Goal: Task Accomplishment & Management: Manage account settings

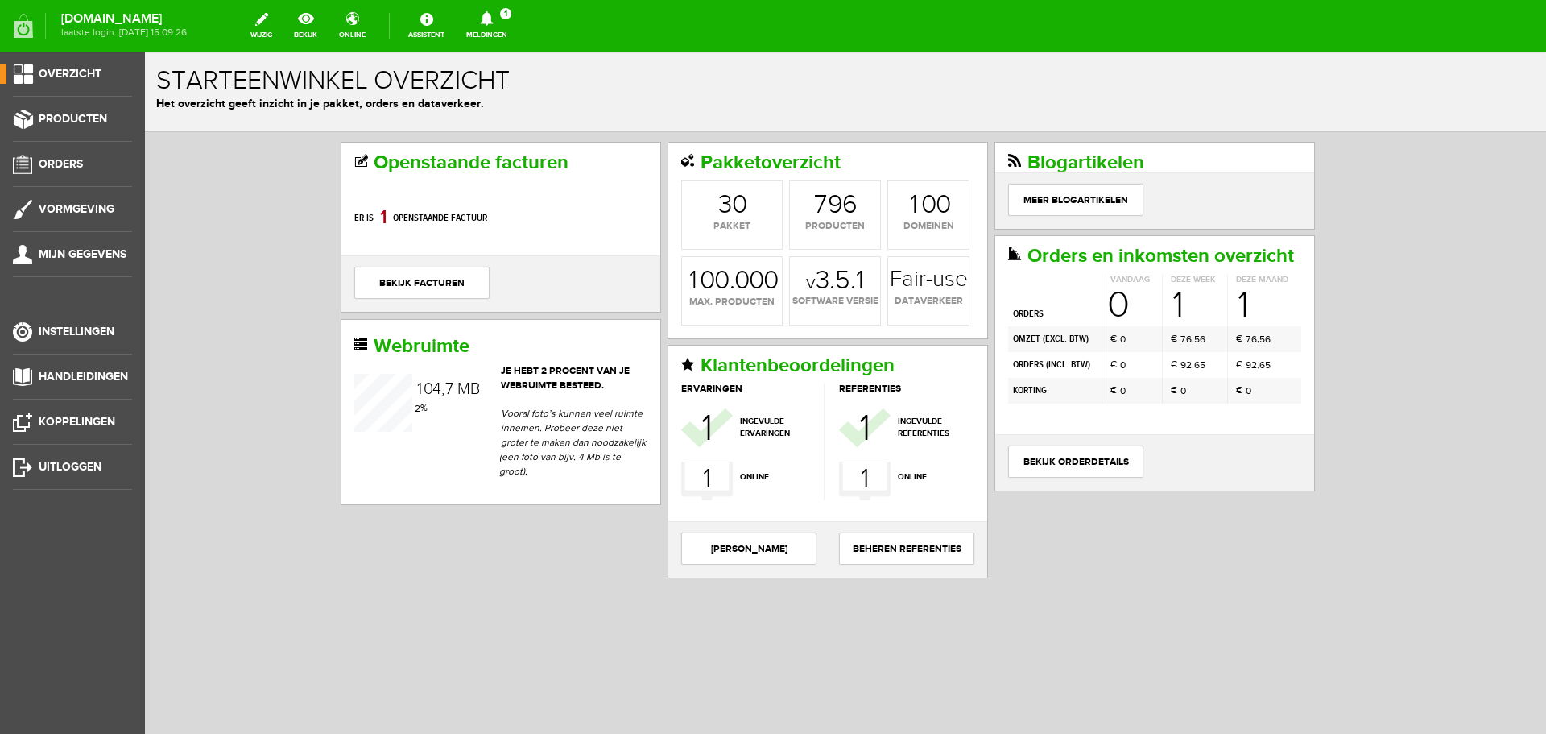
click at [507, 11] on icon at bounding box center [486, 18] width 41 height 14
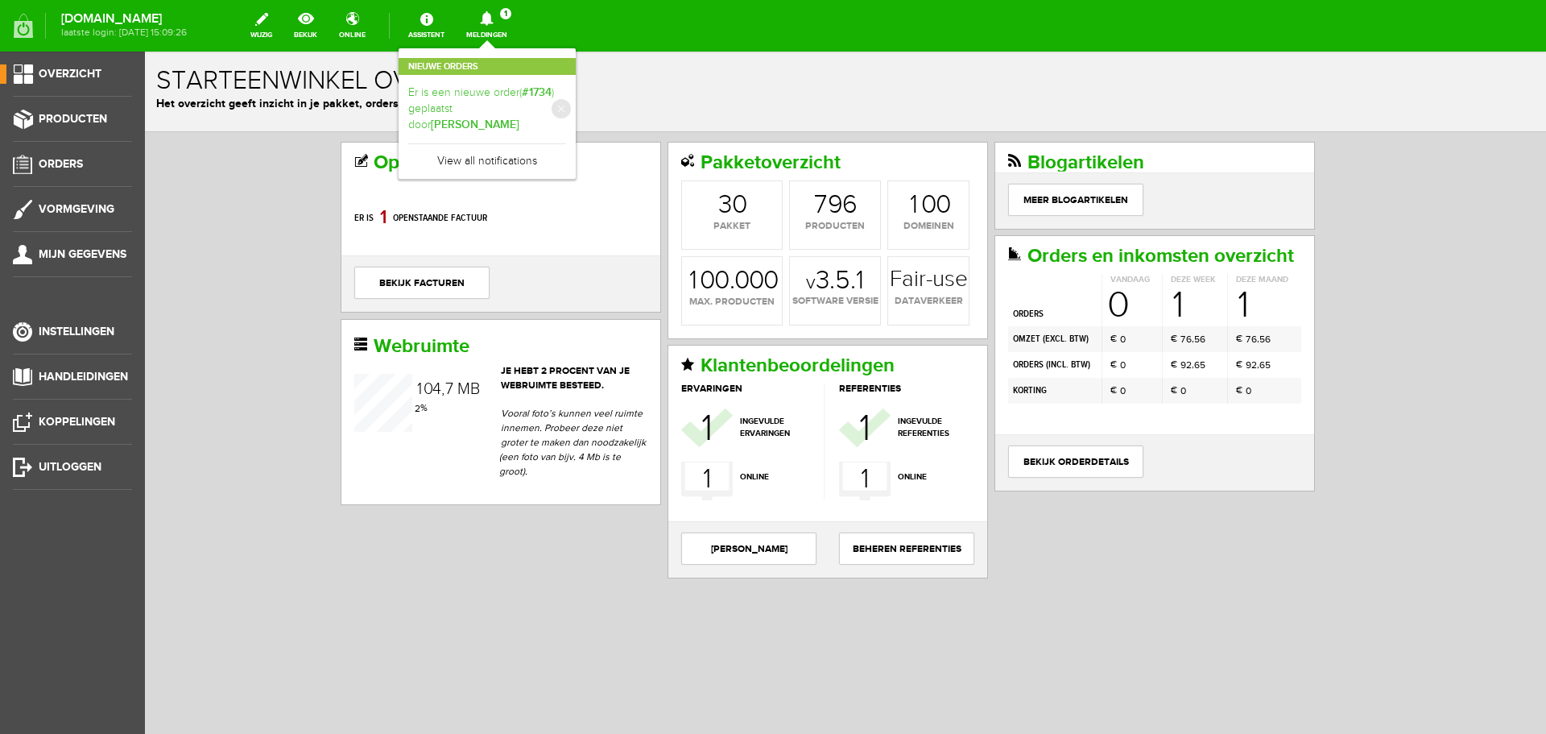
click at [519, 118] on b "[PERSON_NAME]" at bounding box center [475, 125] width 89 height 14
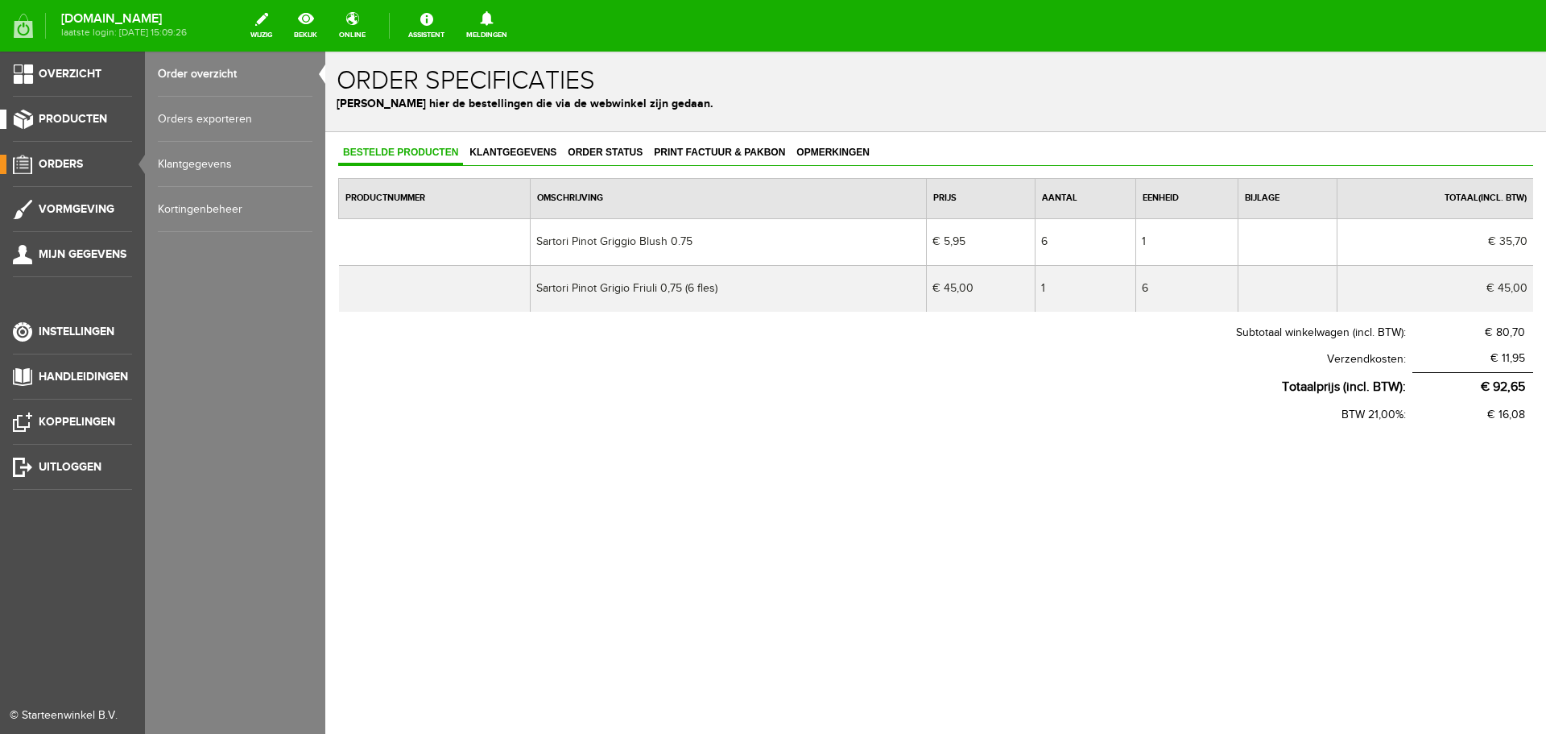
click at [55, 115] on span "Producten" at bounding box center [73, 119] width 68 height 14
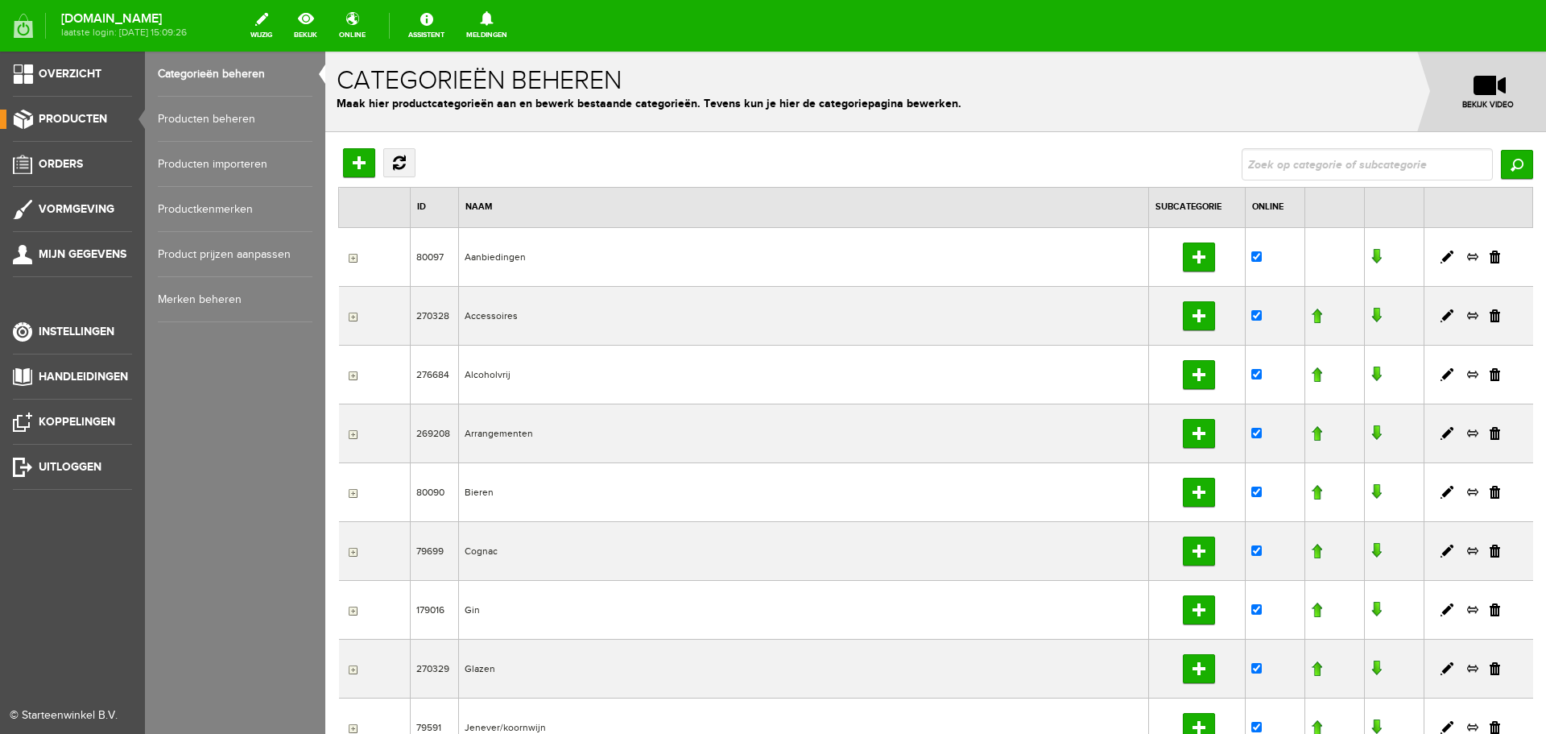
click at [172, 122] on link "Producten beheren" at bounding box center [235, 119] width 155 height 45
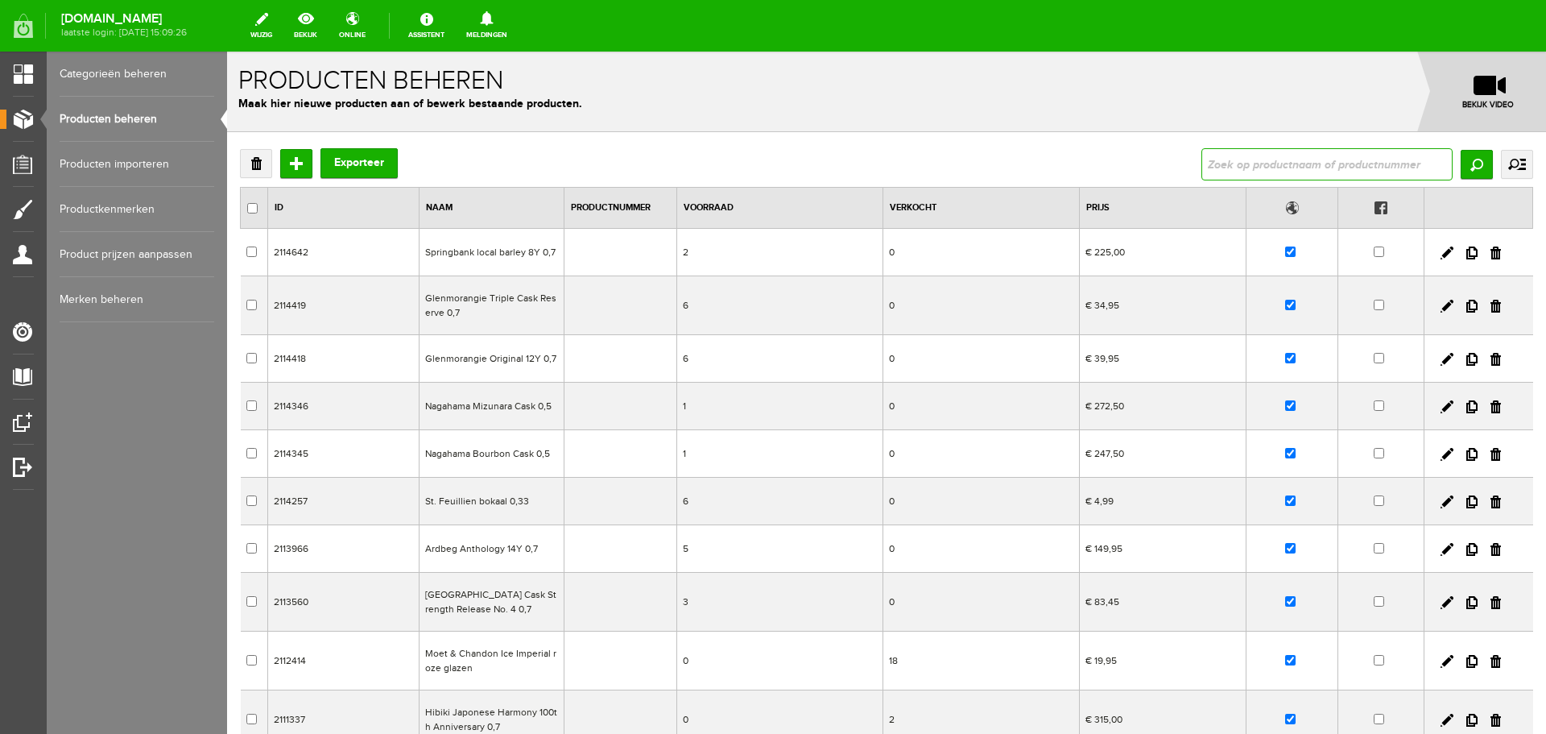
click at [1307, 171] on input "text" at bounding box center [1326, 164] width 251 height 32
type input "sartori"
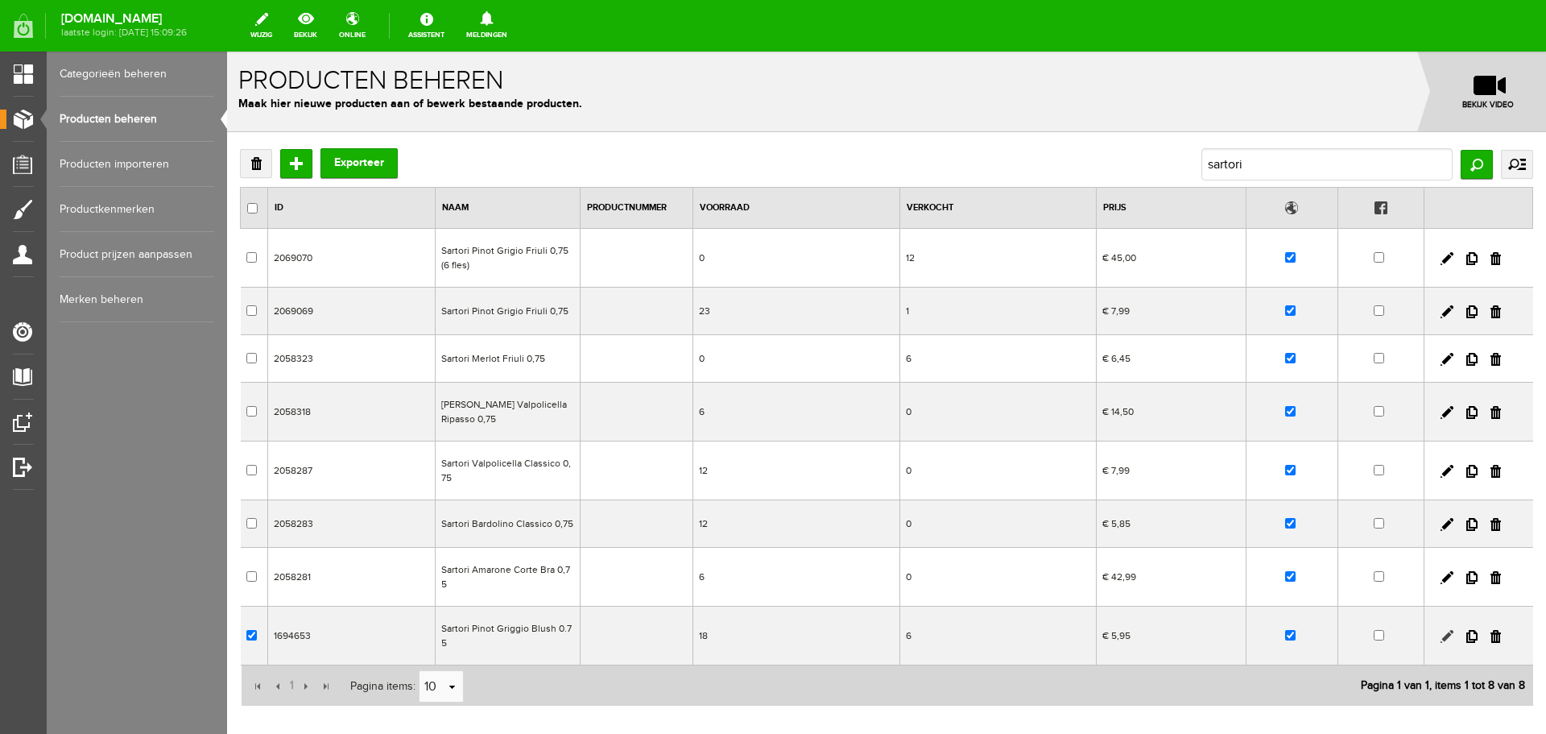
click at [1441, 630] on link at bounding box center [1447, 636] width 13 height 13
checkbox input "true"
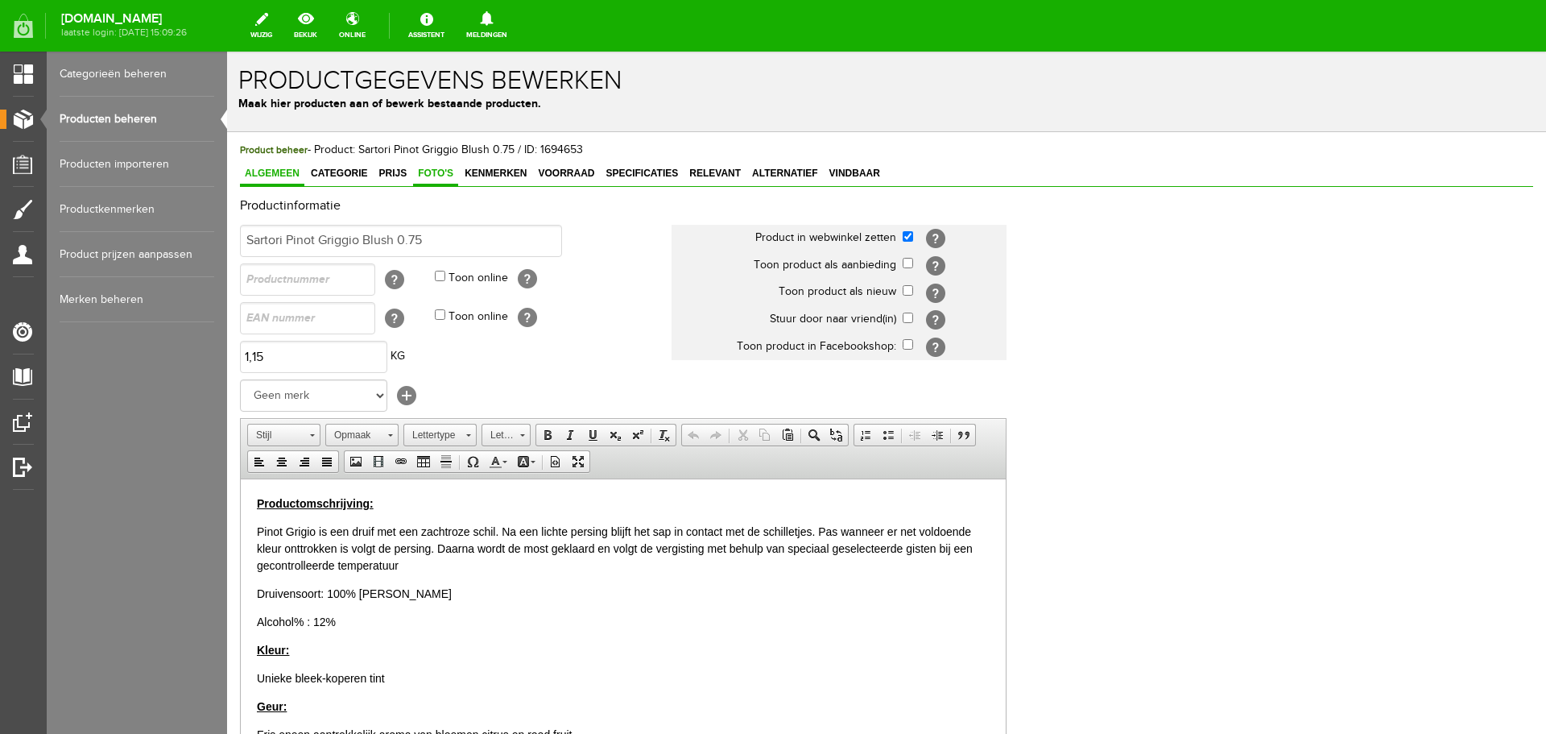
click at [442, 180] on link "Foto's" at bounding box center [435, 174] width 45 height 23
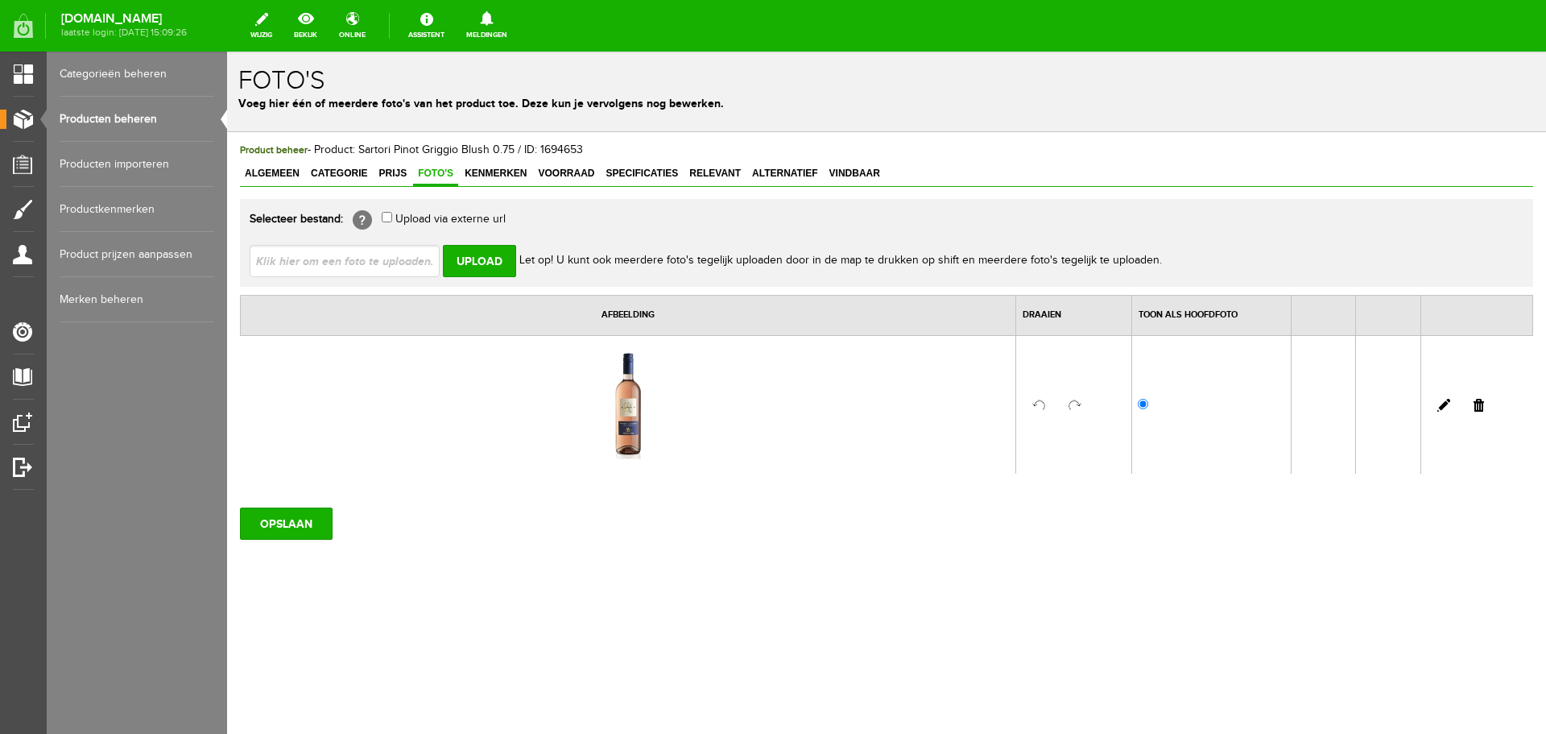
click at [387, 260] on input "file" at bounding box center [351, 260] width 203 height 31
type input "C:\fakepath\770370.png"
type input "770370.png"
click at [482, 268] on input "Upload" at bounding box center [479, 261] width 73 height 32
click at [472, 258] on input "Upload" at bounding box center [479, 261] width 73 height 32
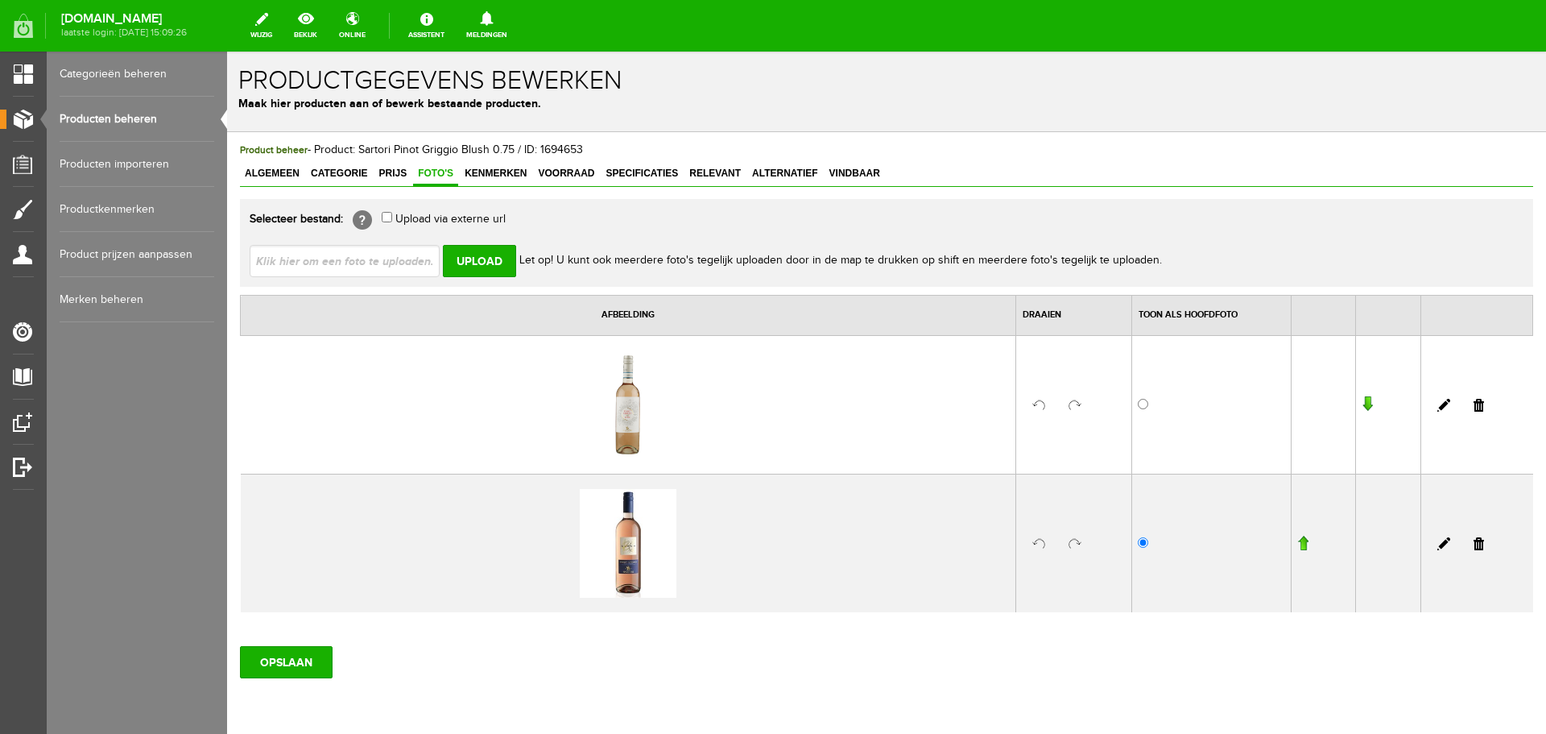
click at [1133, 410] on td at bounding box center [1211, 404] width 159 height 139
click at [1138, 407] on input "radio" at bounding box center [1143, 404] width 10 height 10
radio input "true"
click at [298, 661] on input "OPSLAAN" at bounding box center [286, 662] width 93 height 32
click at [404, 182] on link "Prijs" at bounding box center [393, 174] width 38 height 23
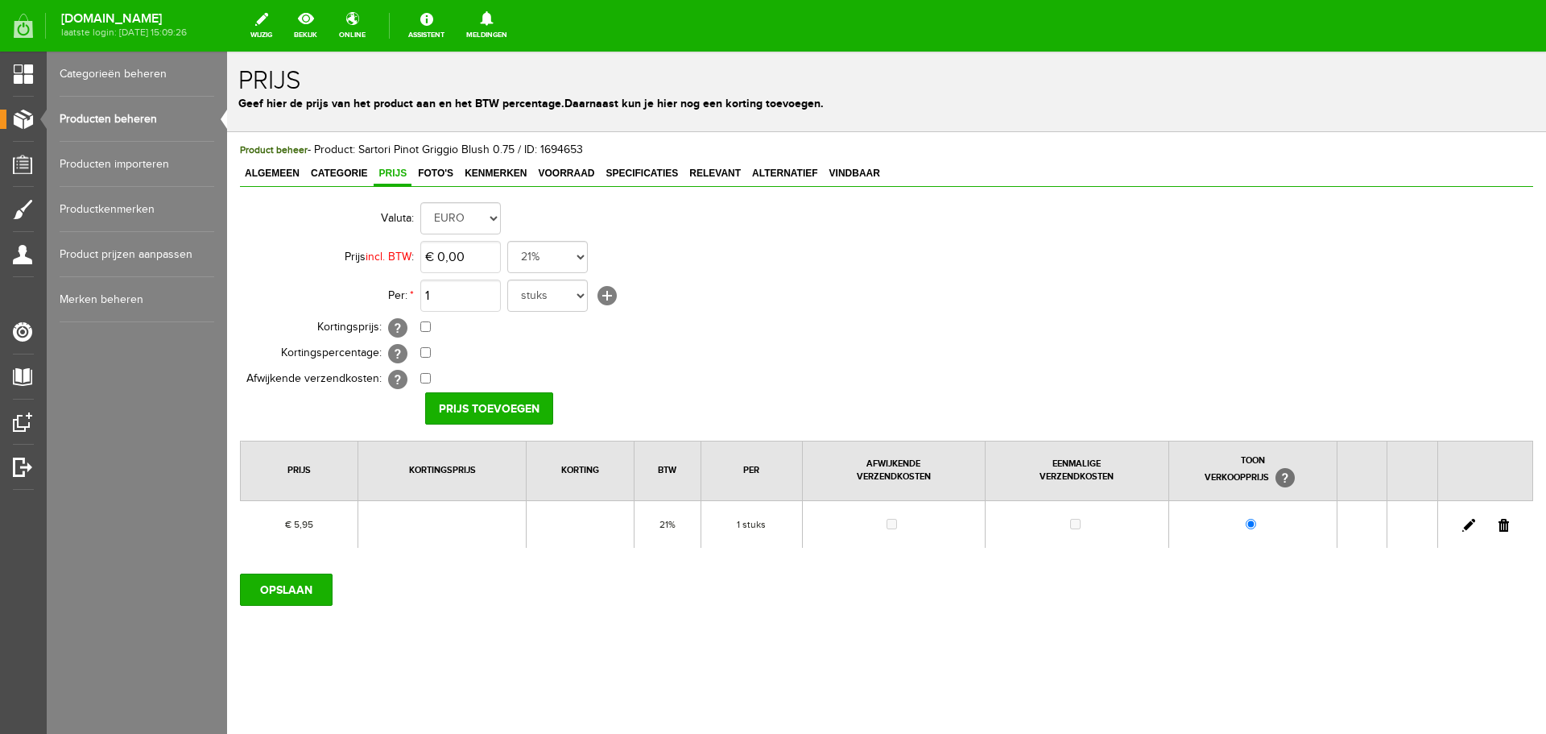
click at [1469, 524] on link at bounding box center [1468, 525] width 13 height 13
click at [465, 250] on input "5,95" at bounding box center [460, 257] width 81 height 32
type input "€ 6,99"
click at [464, 411] on input "[PERSON_NAME]" at bounding box center [483, 408] width 117 height 32
click at [267, 174] on span "Algemeen" at bounding box center [272, 172] width 64 height 11
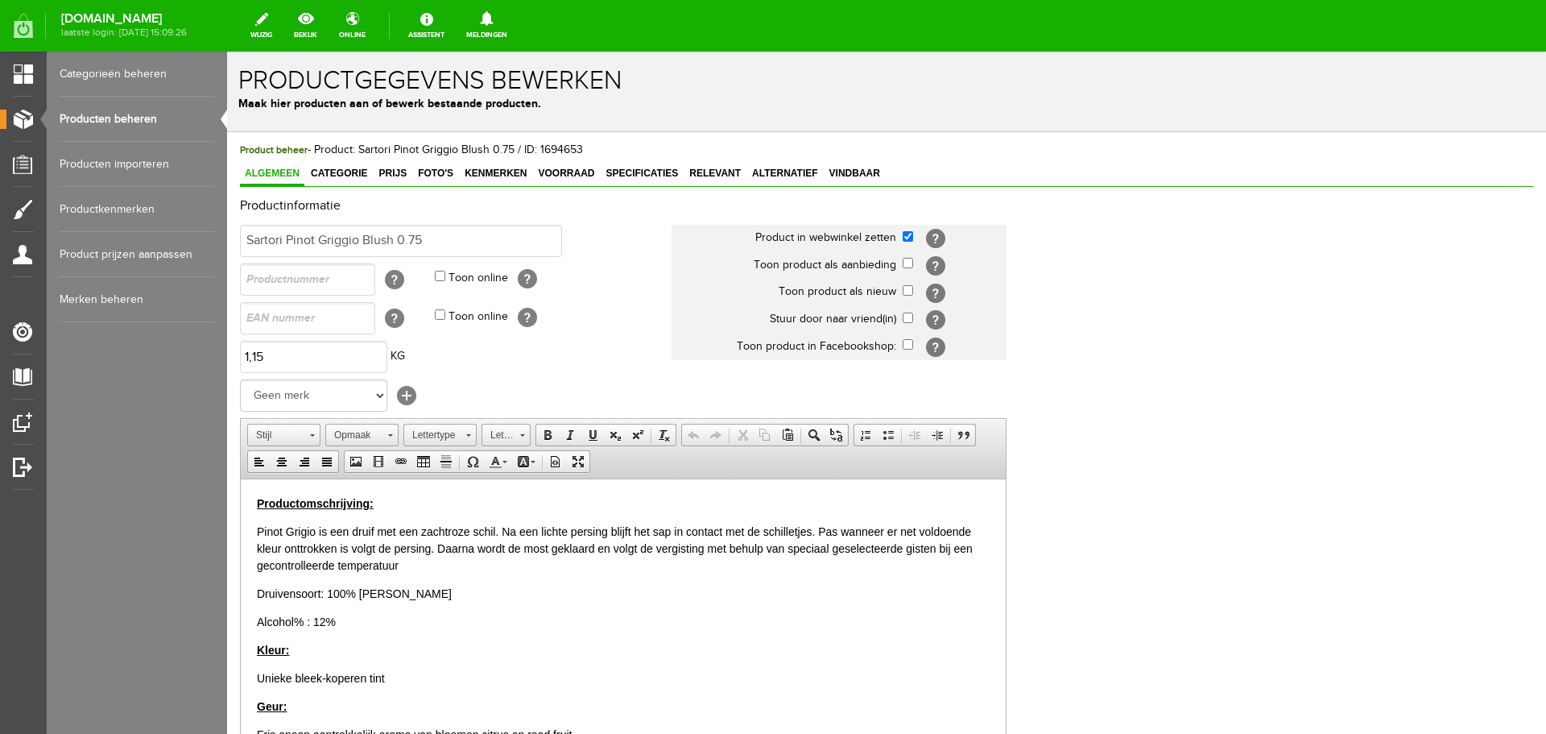
click at [122, 116] on link "Producten beheren" at bounding box center [137, 119] width 155 height 45
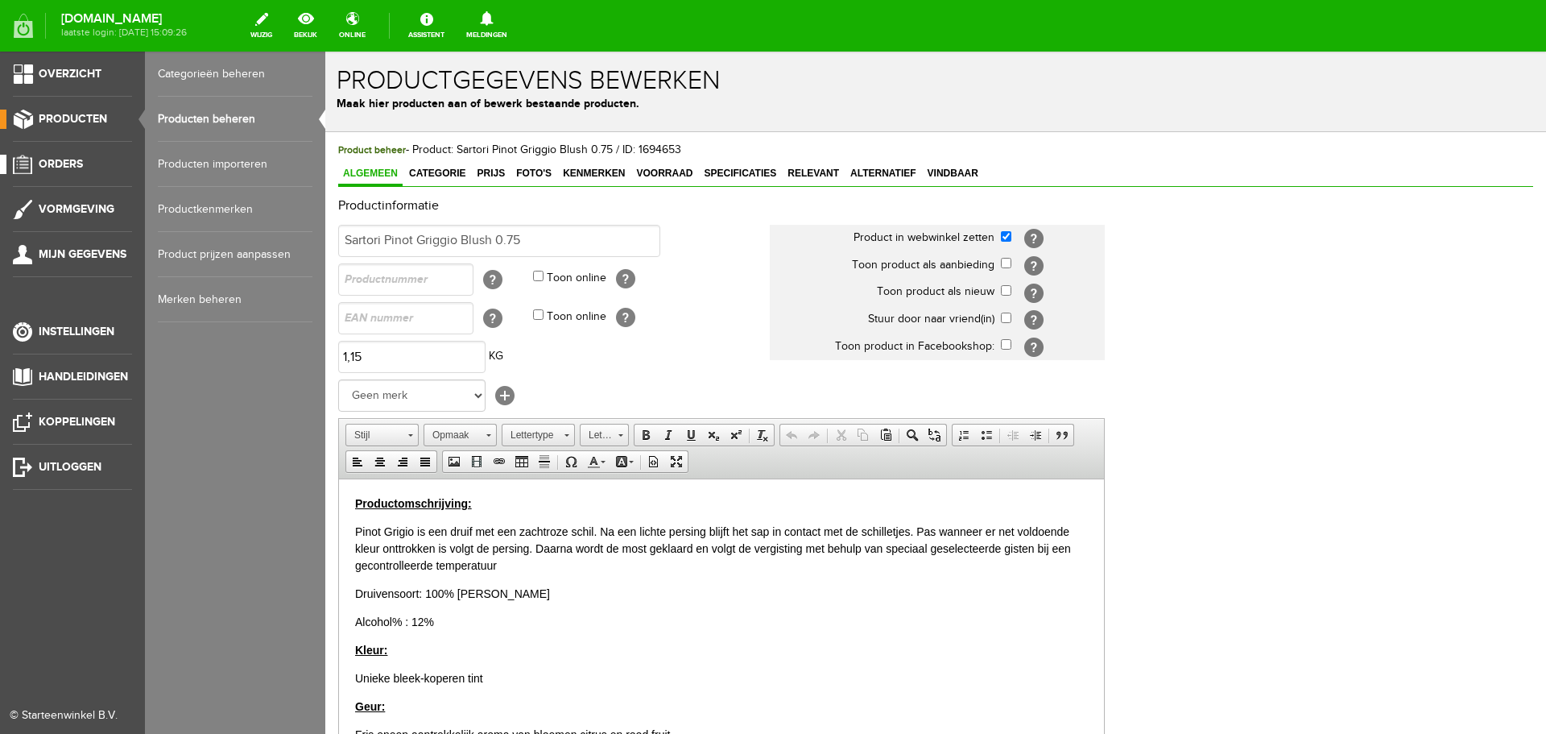
click at [55, 163] on span "Orders" at bounding box center [61, 164] width 44 height 14
click at [67, 166] on span "Orders" at bounding box center [61, 164] width 44 height 14
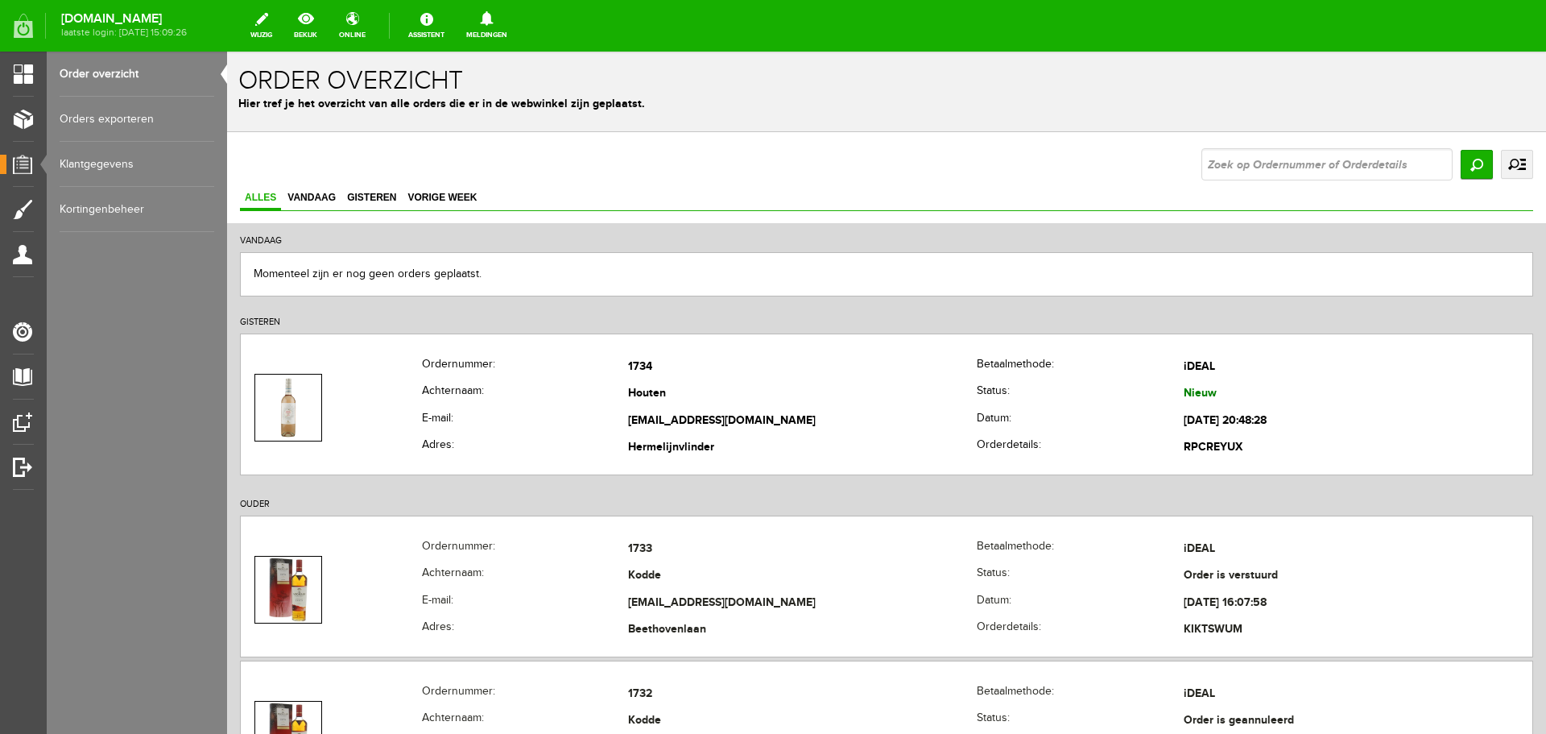
click at [101, 75] on link "Order overzicht" at bounding box center [137, 74] width 155 height 45
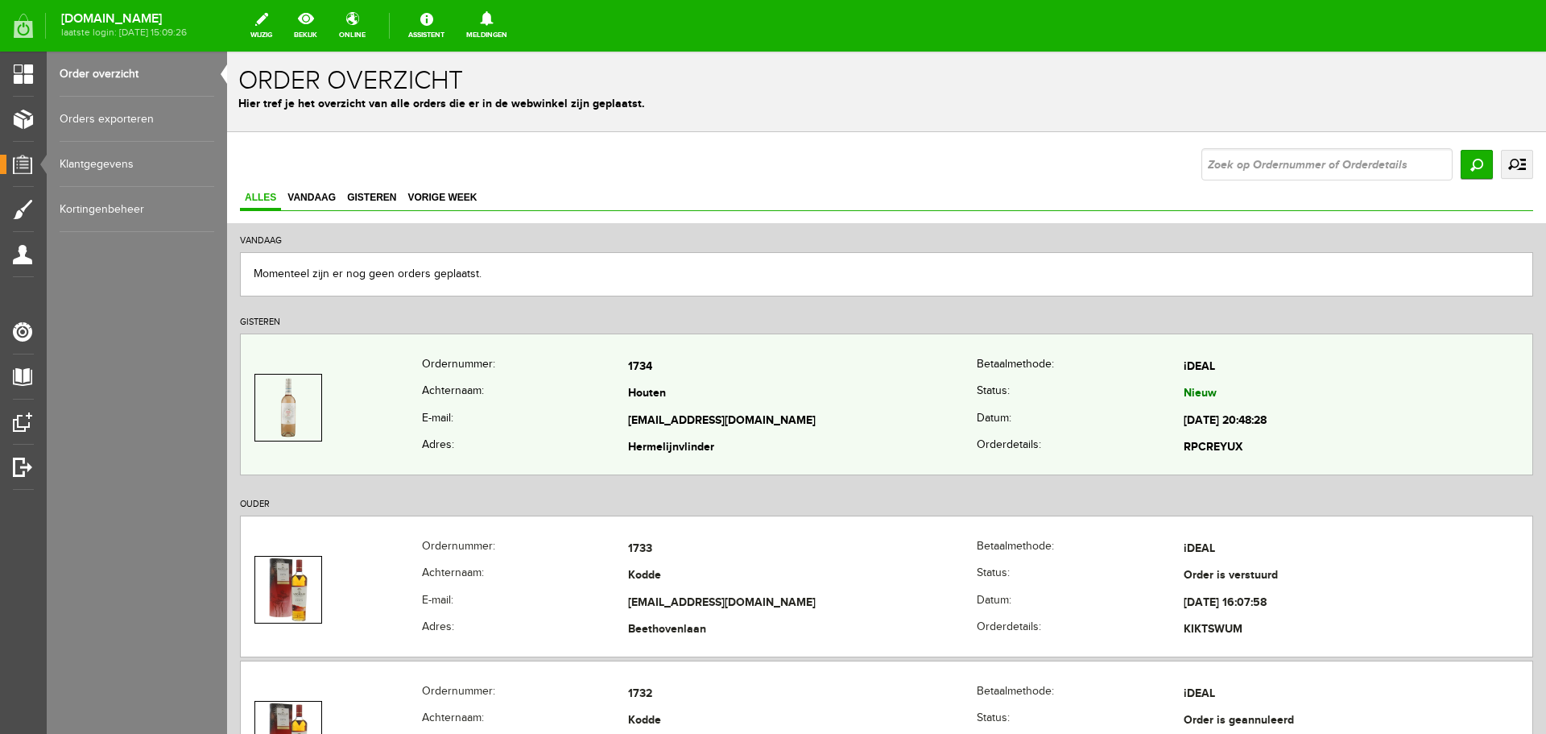
click at [851, 425] on td "[EMAIL_ADDRESS][DOMAIN_NAME]" at bounding box center [802, 420] width 349 height 27
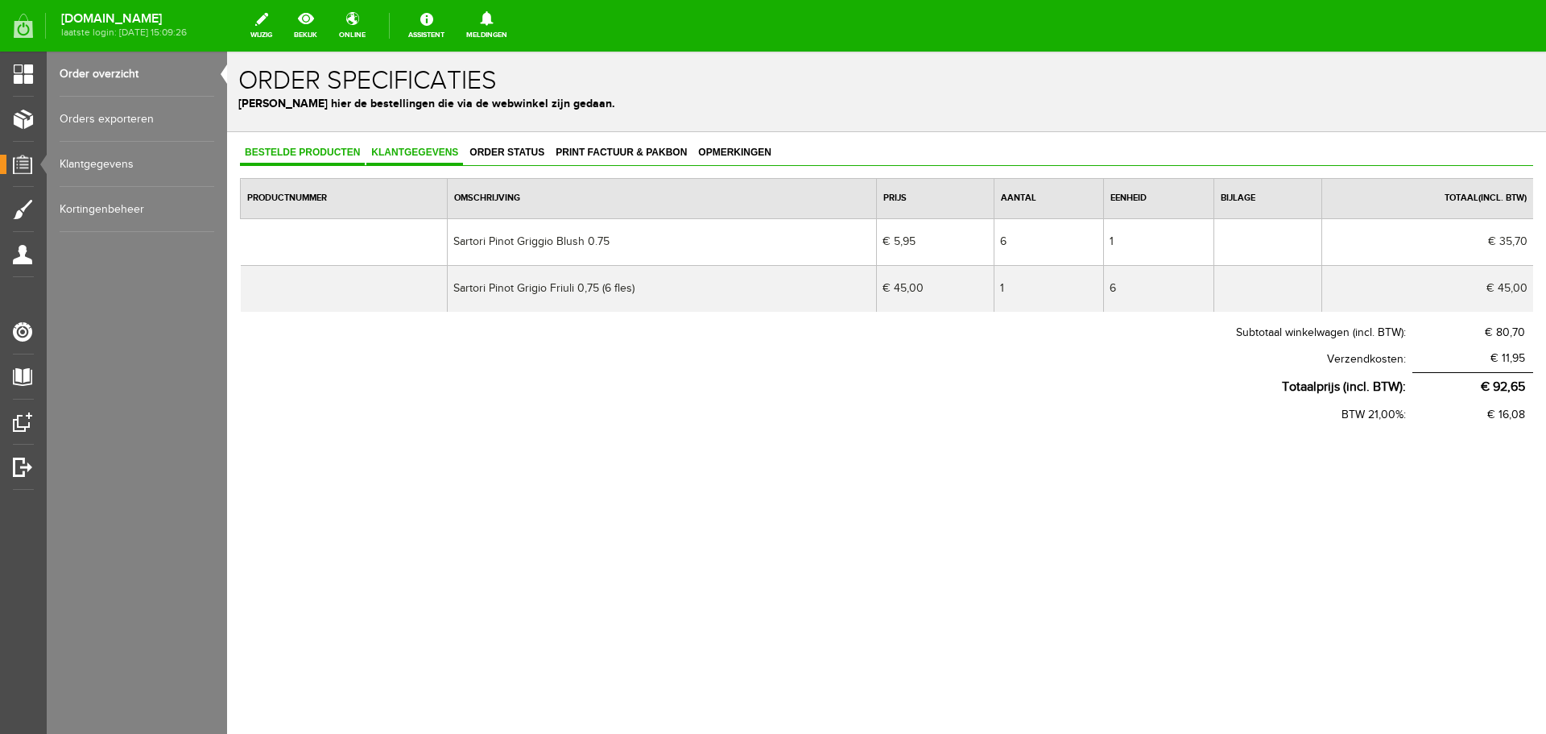
click at [408, 148] on span "Klantgegevens" at bounding box center [414, 152] width 97 height 11
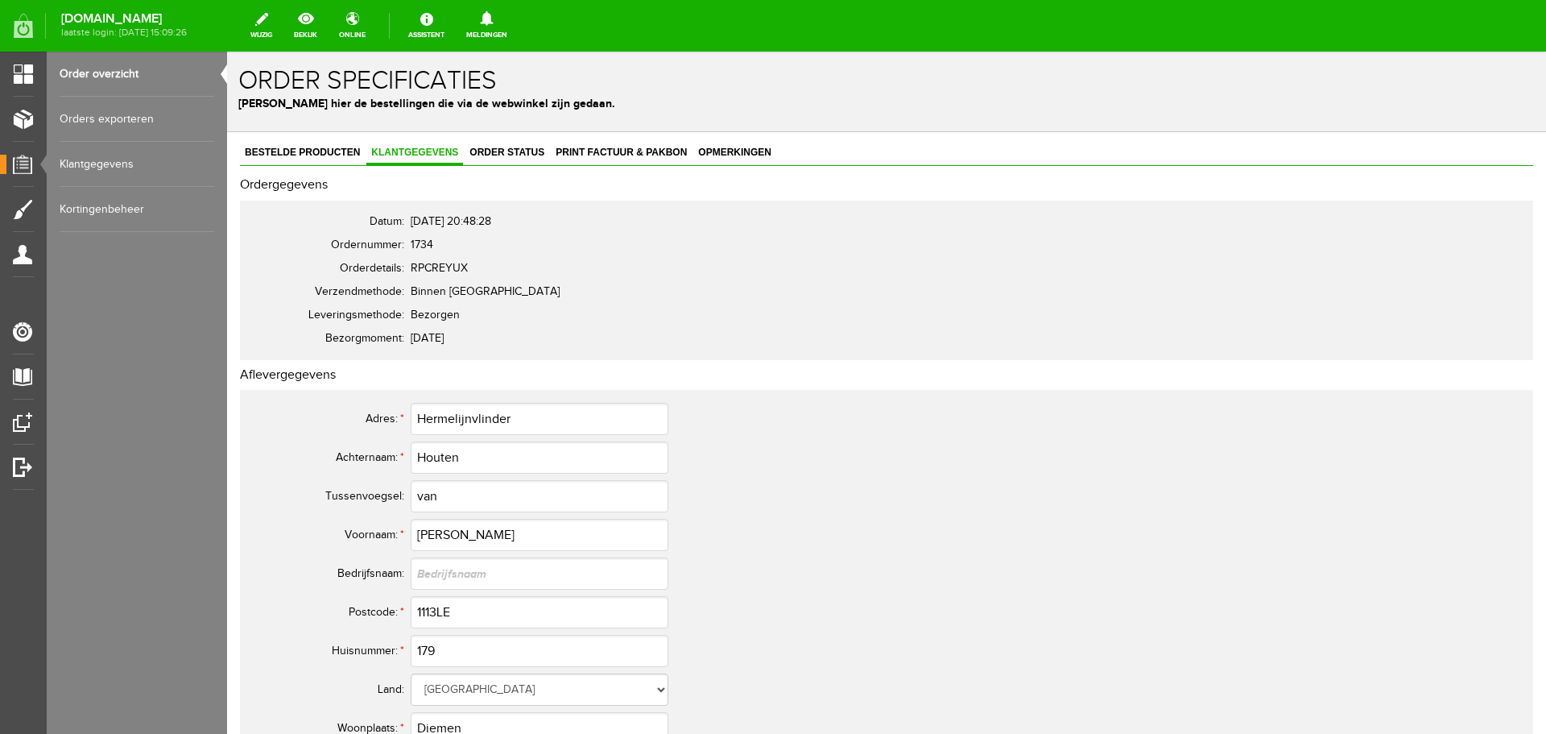
click at [86, 72] on link "Order overzicht" at bounding box center [137, 74] width 155 height 45
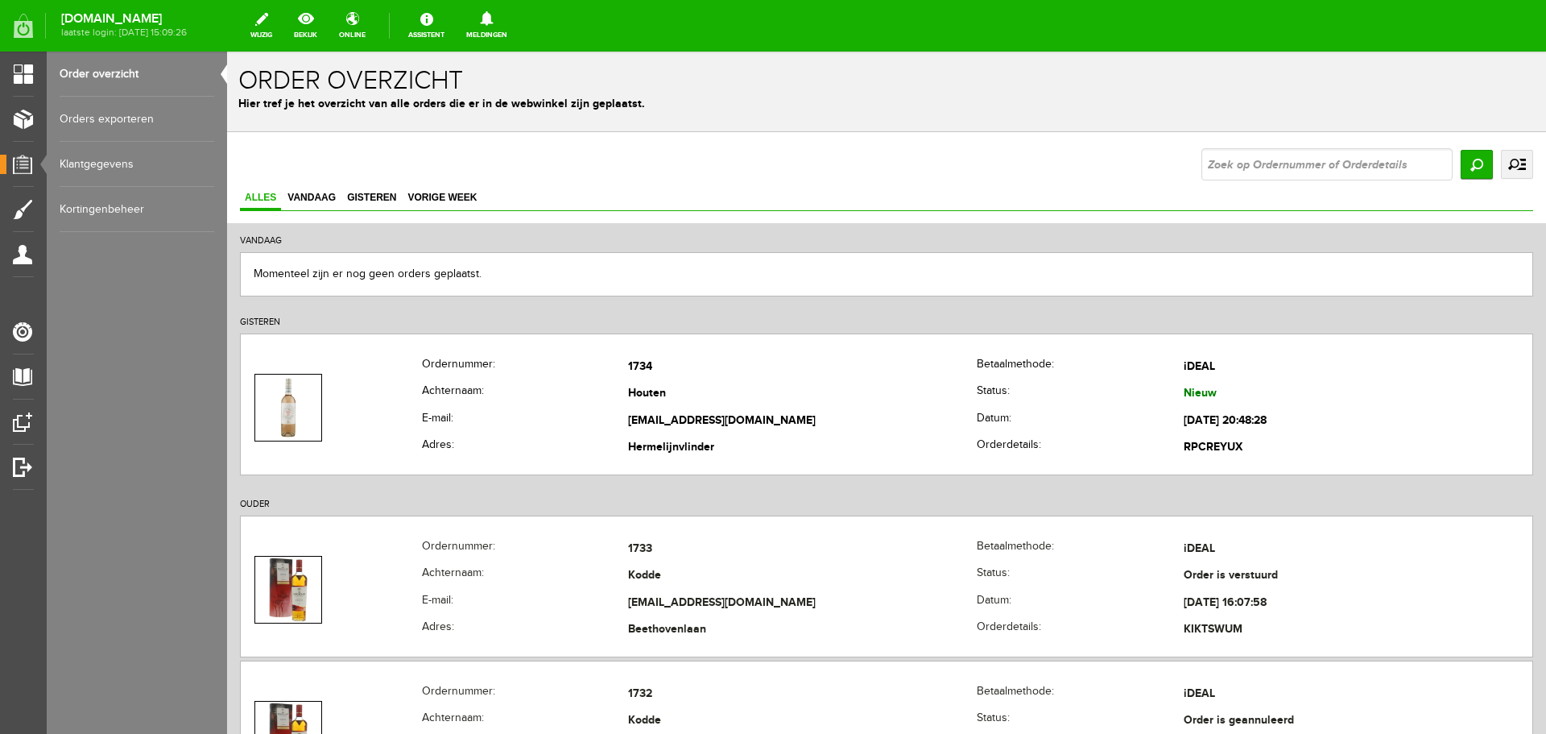
click at [126, 72] on link "Order overzicht" at bounding box center [137, 74] width 155 height 45
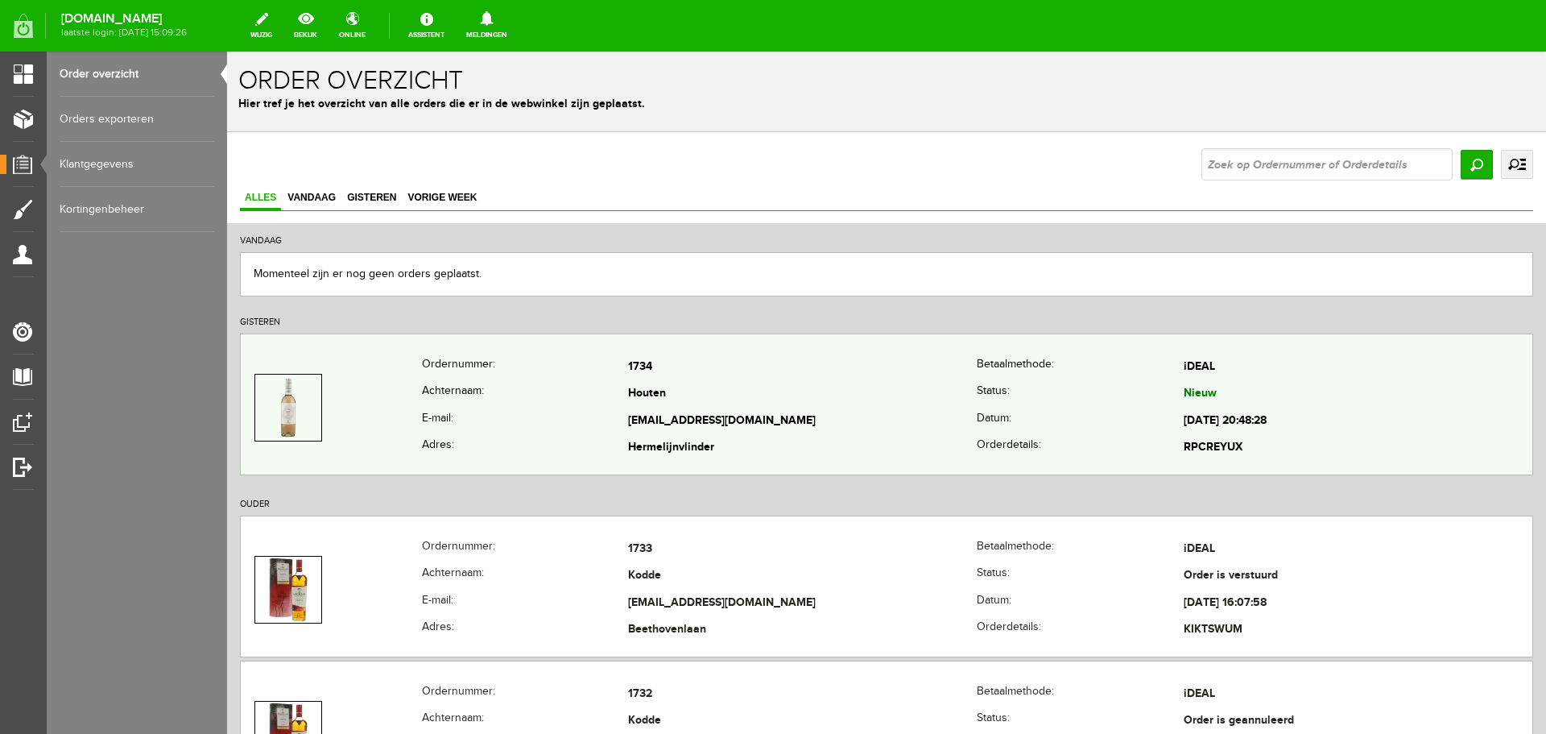
click at [817, 457] on td "Hermelijnvlinder" at bounding box center [802, 448] width 349 height 27
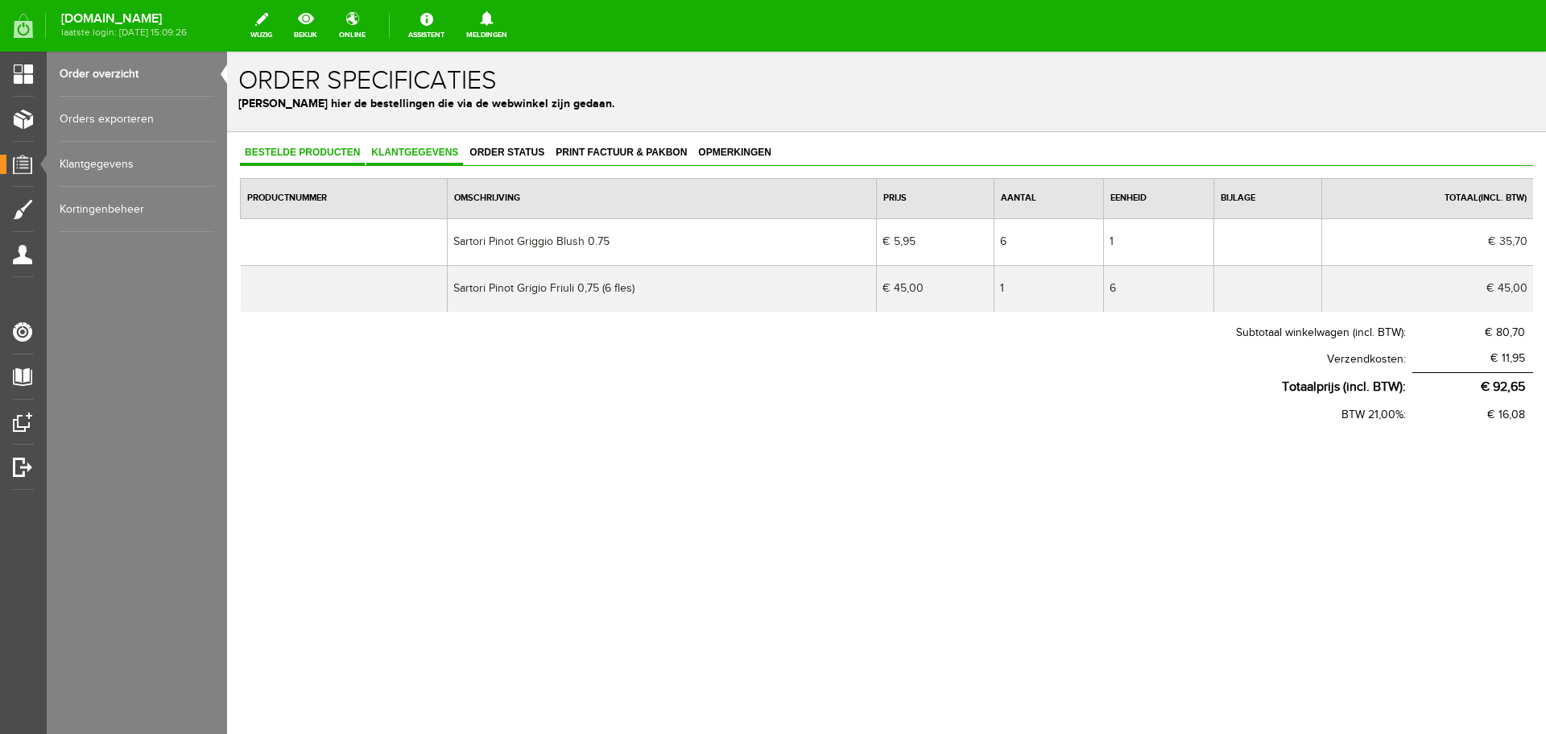
click at [406, 158] on span "Klantgegevens" at bounding box center [414, 152] width 97 height 11
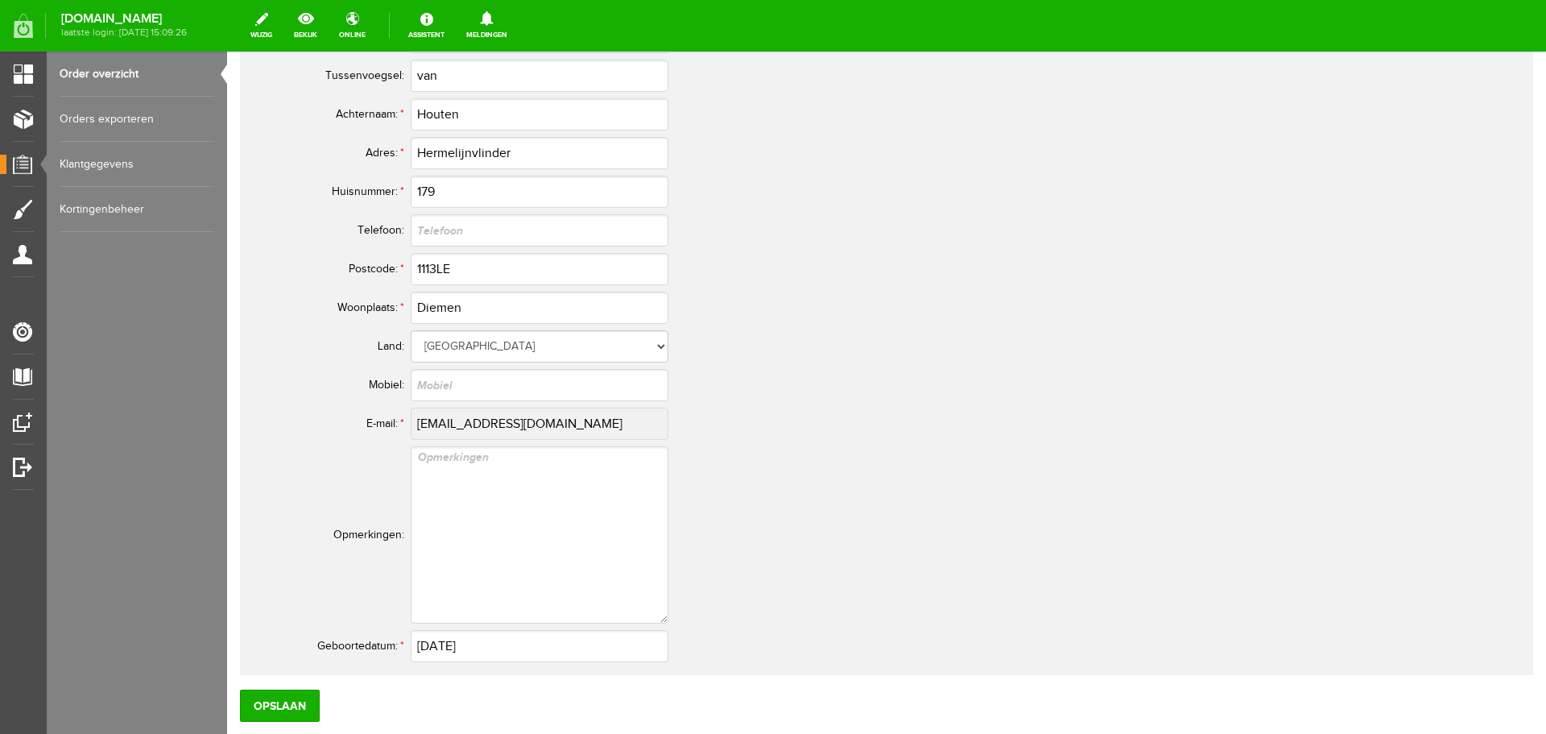
scroll to position [912, 0]
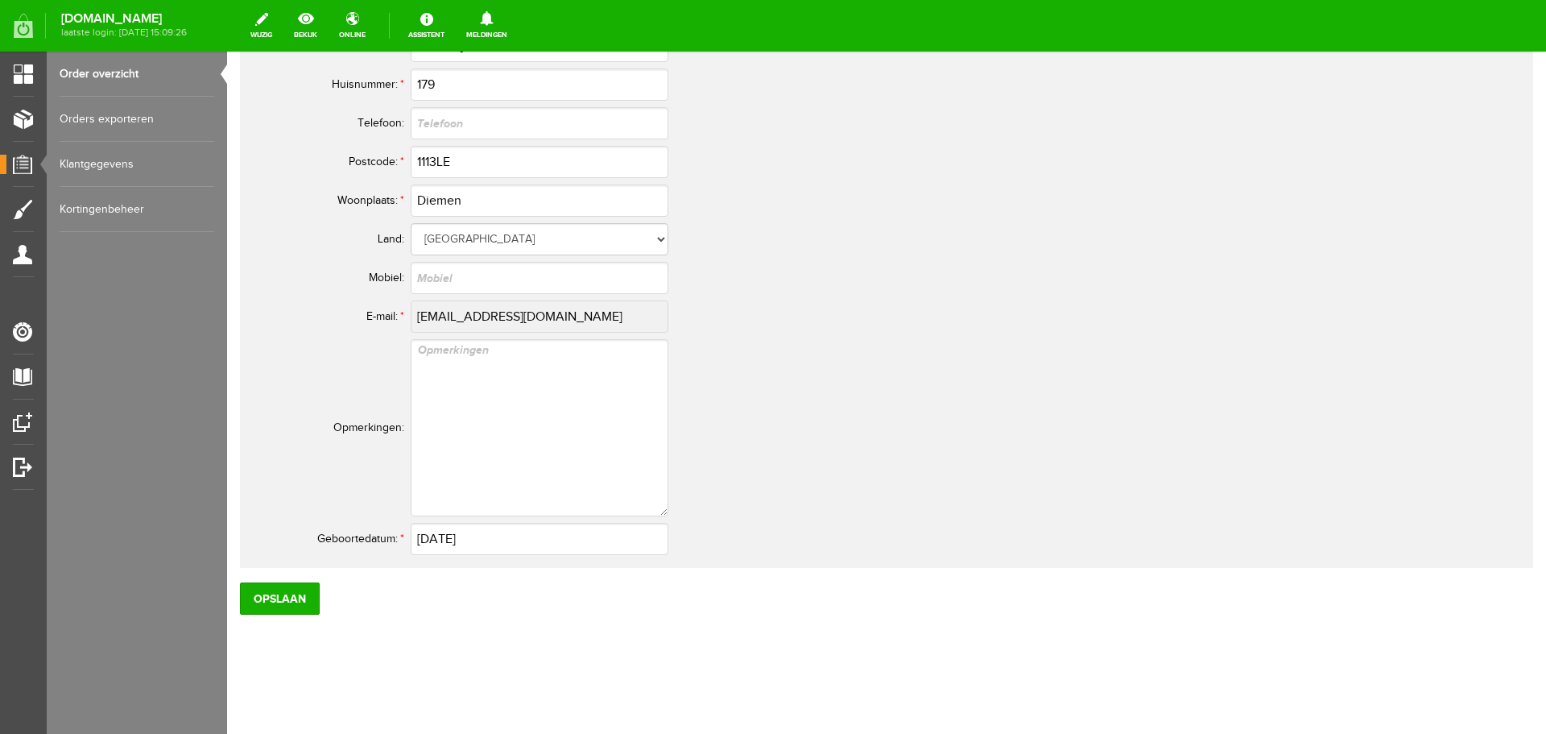
click at [398, 317] on tr "E-mail: * [EMAIL_ADDRESS][DOMAIN_NAME]" at bounding box center [636, 316] width 773 height 39
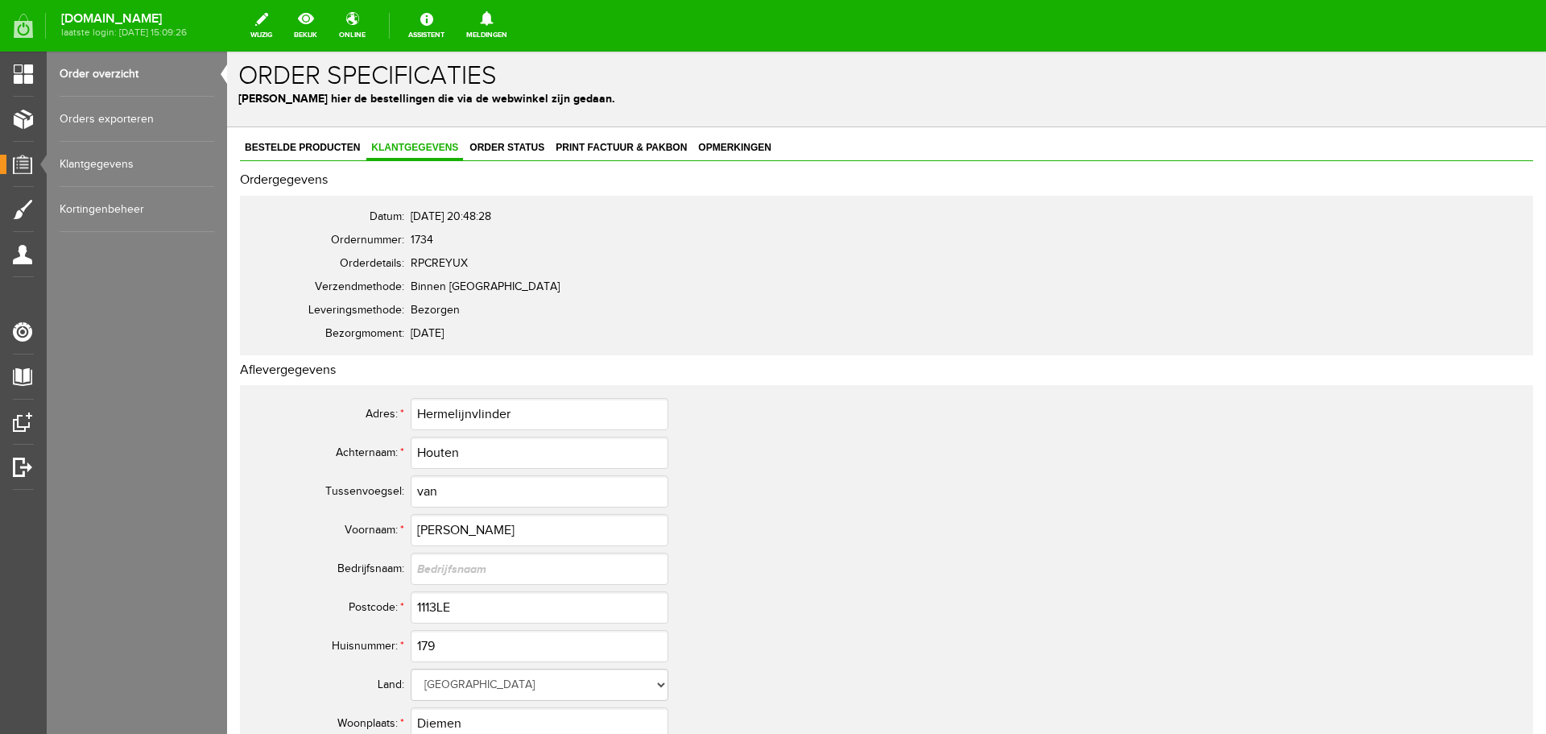
scroll to position [0, 0]
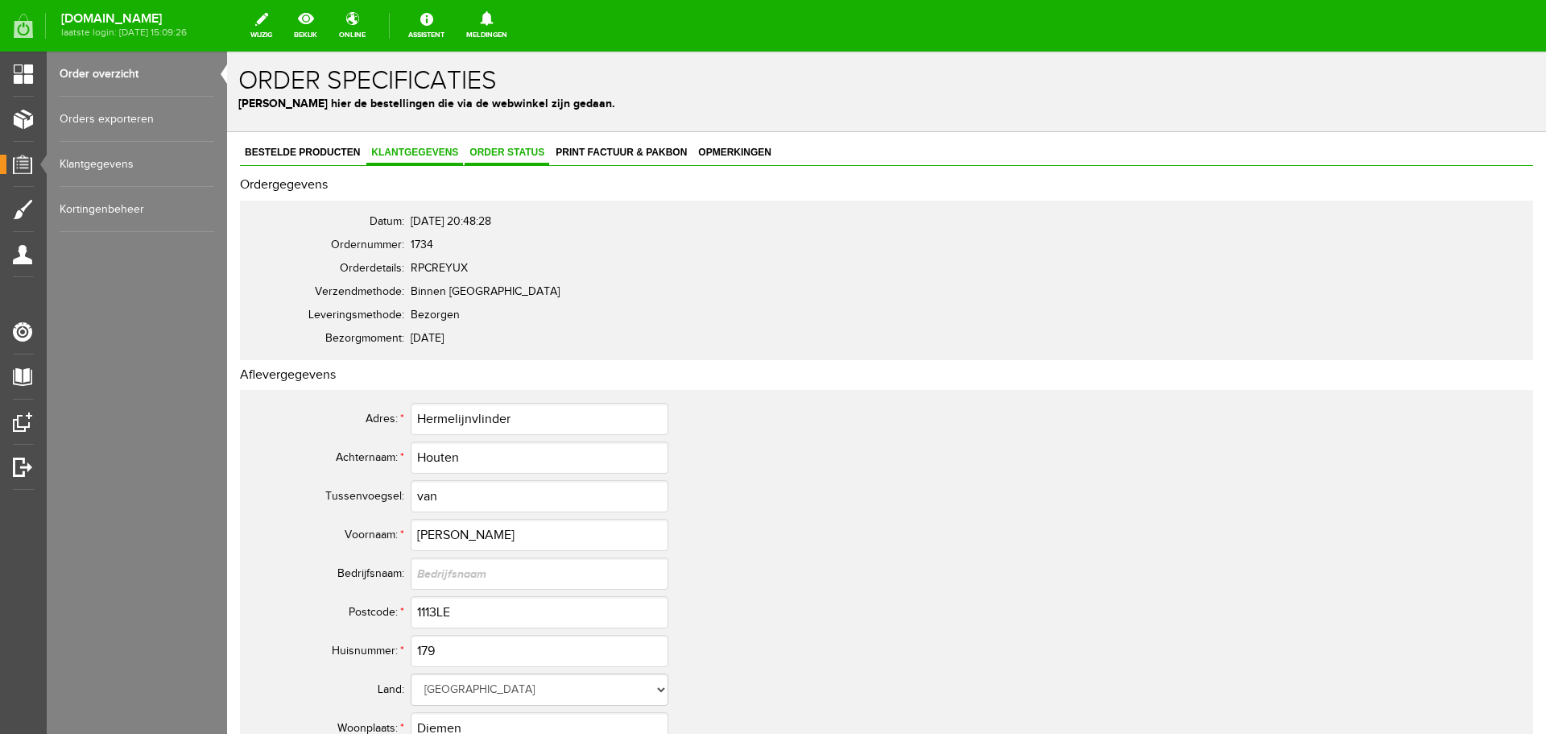
click at [527, 156] on span "Order status" at bounding box center [507, 152] width 85 height 11
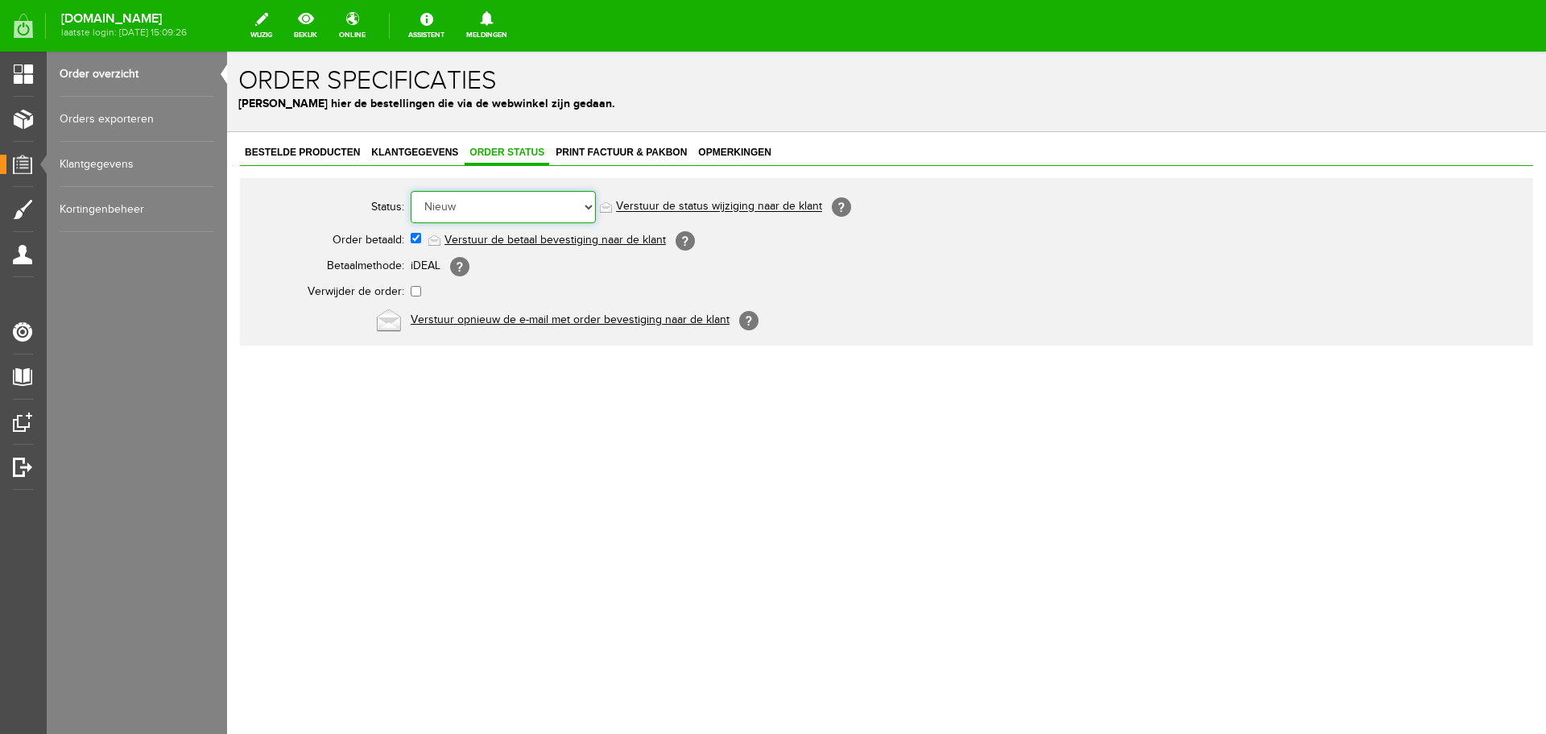
click at [565, 208] on select "Order niet afgerond Nieuw Order in behandeling Wacht op leverancier Wacht op be…" at bounding box center [503, 207] width 185 height 32
select select "3"
click at [411, 191] on select "Order niet afgerond Nieuw Order in behandeling Wacht op leverancier Wacht op be…" at bounding box center [503, 207] width 185 height 32
click at [749, 210] on link "Verstuur de status wijziging naar de klant" at bounding box center [719, 207] width 206 height 13
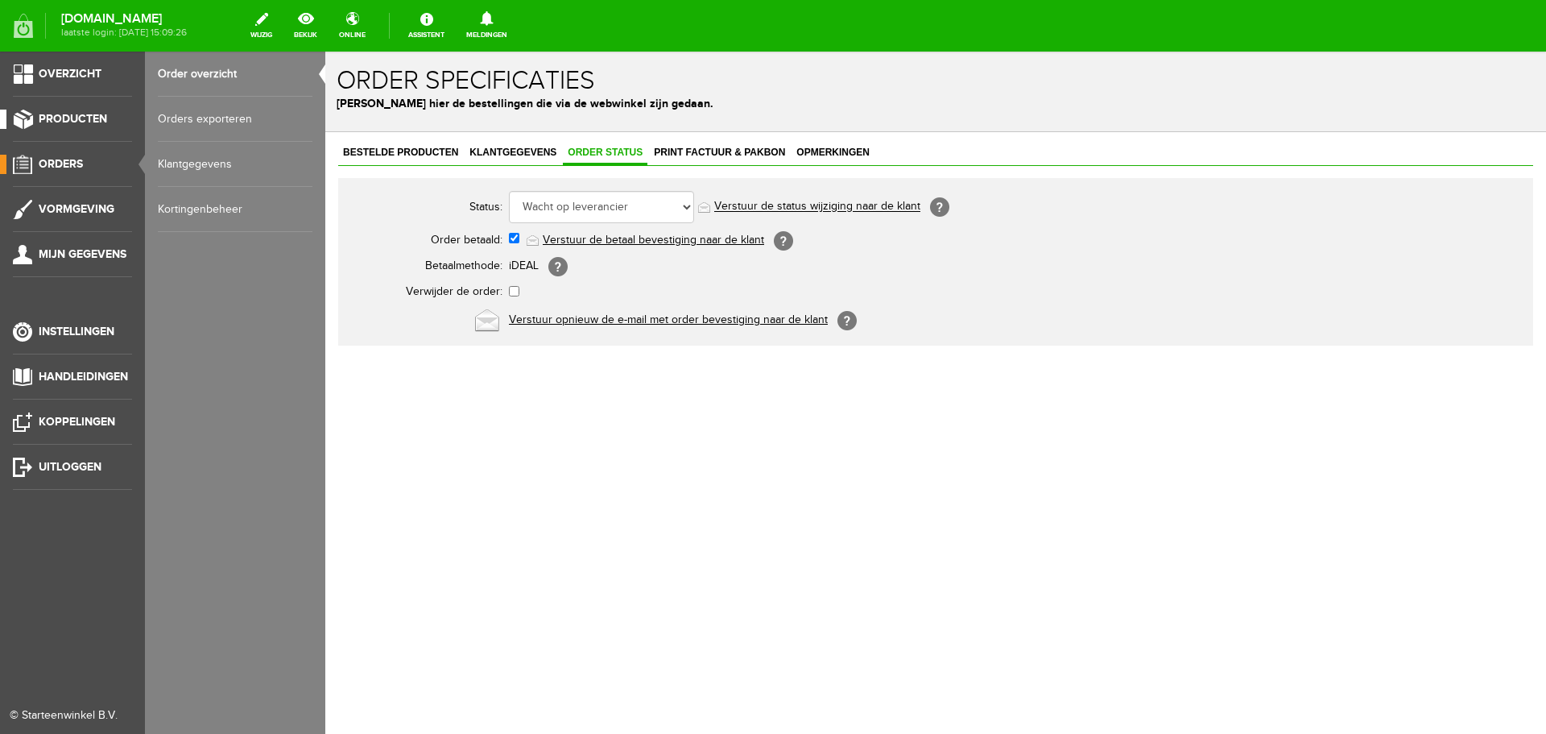
click at [67, 127] on link "Producten" at bounding box center [66, 119] width 132 height 19
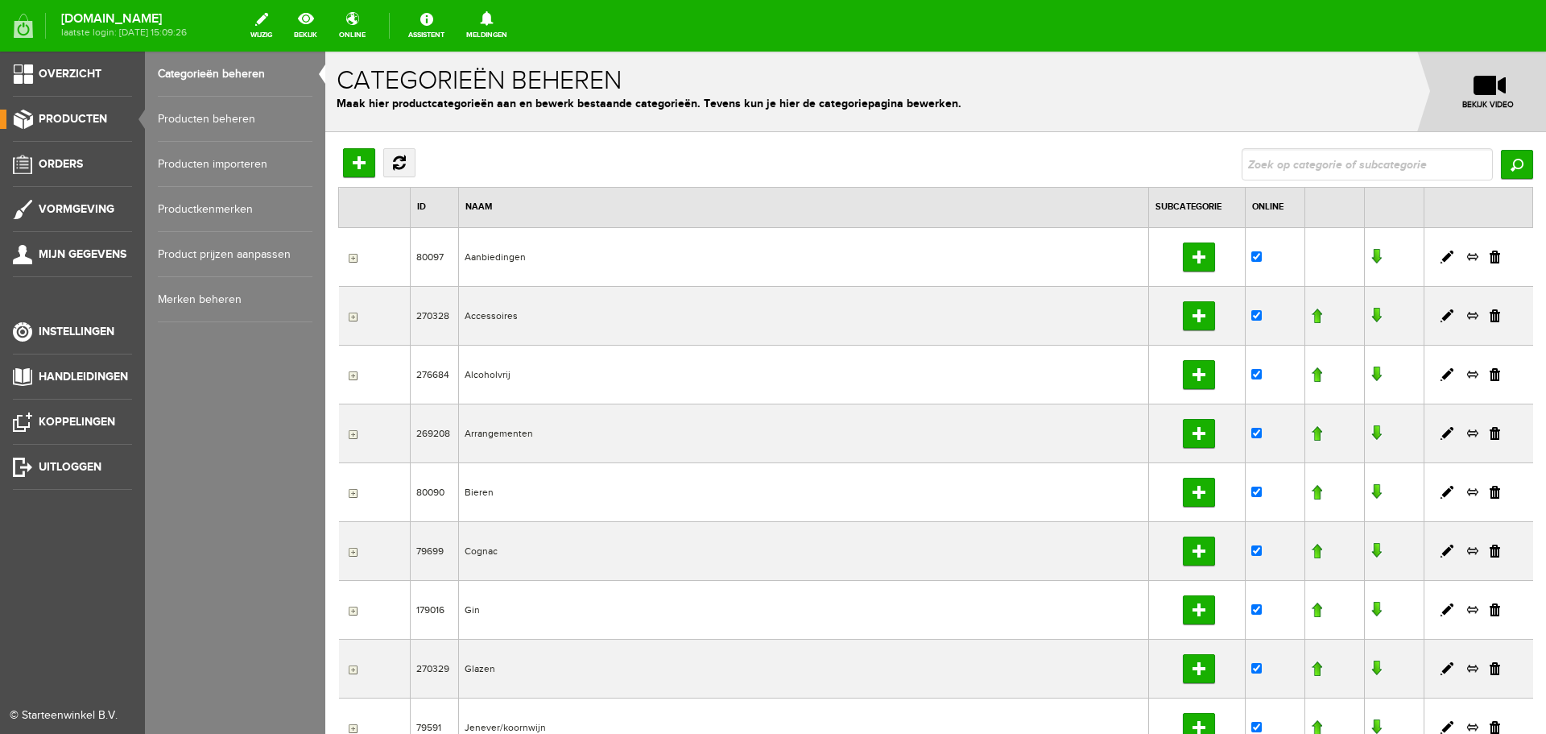
click at [176, 125] on link "Producten beheren" at bounding box center [235, 119] width 155 height 45
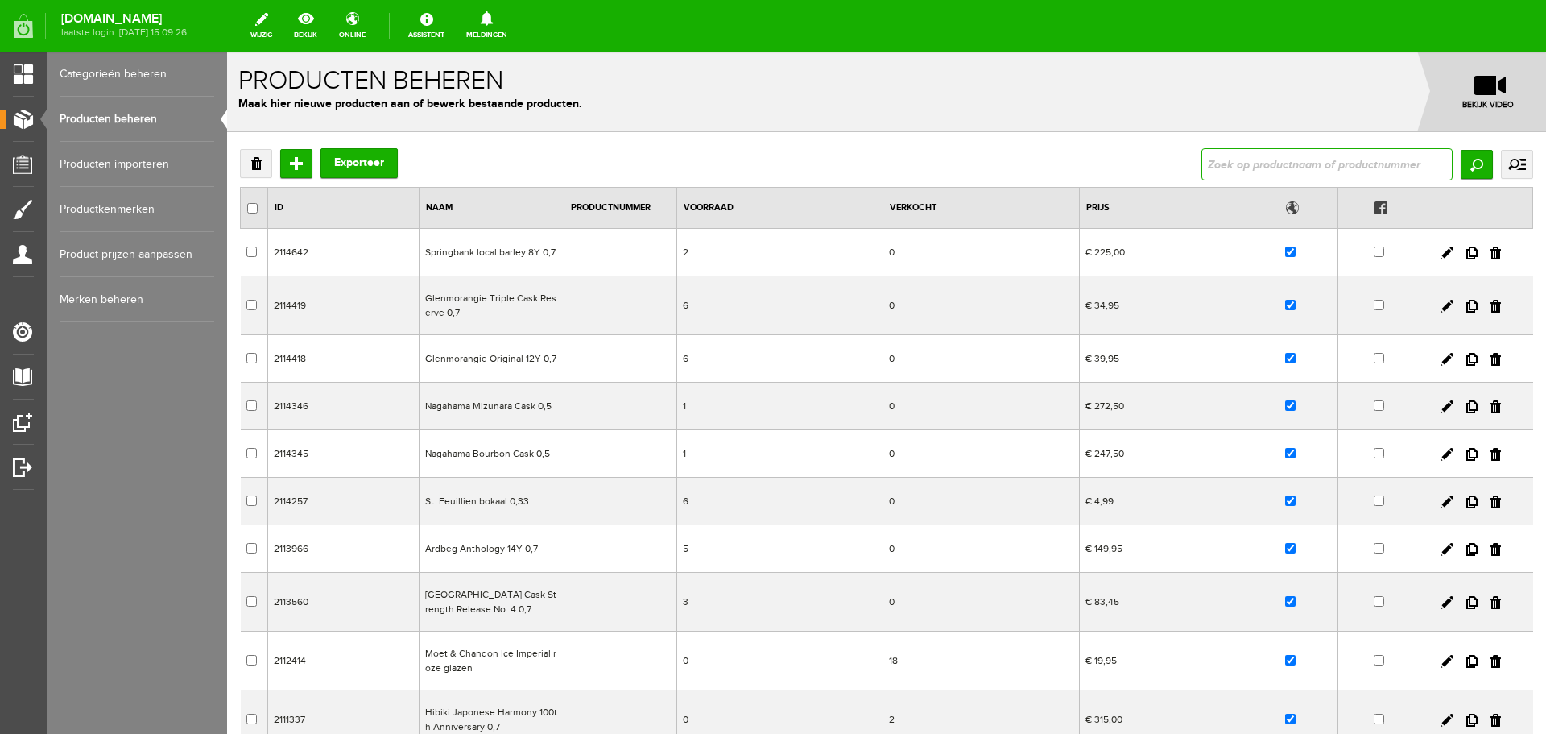
click at [1287, 167] on input "text" at bounding box center [1326, 164] width 251 height 32
type input "sartori"
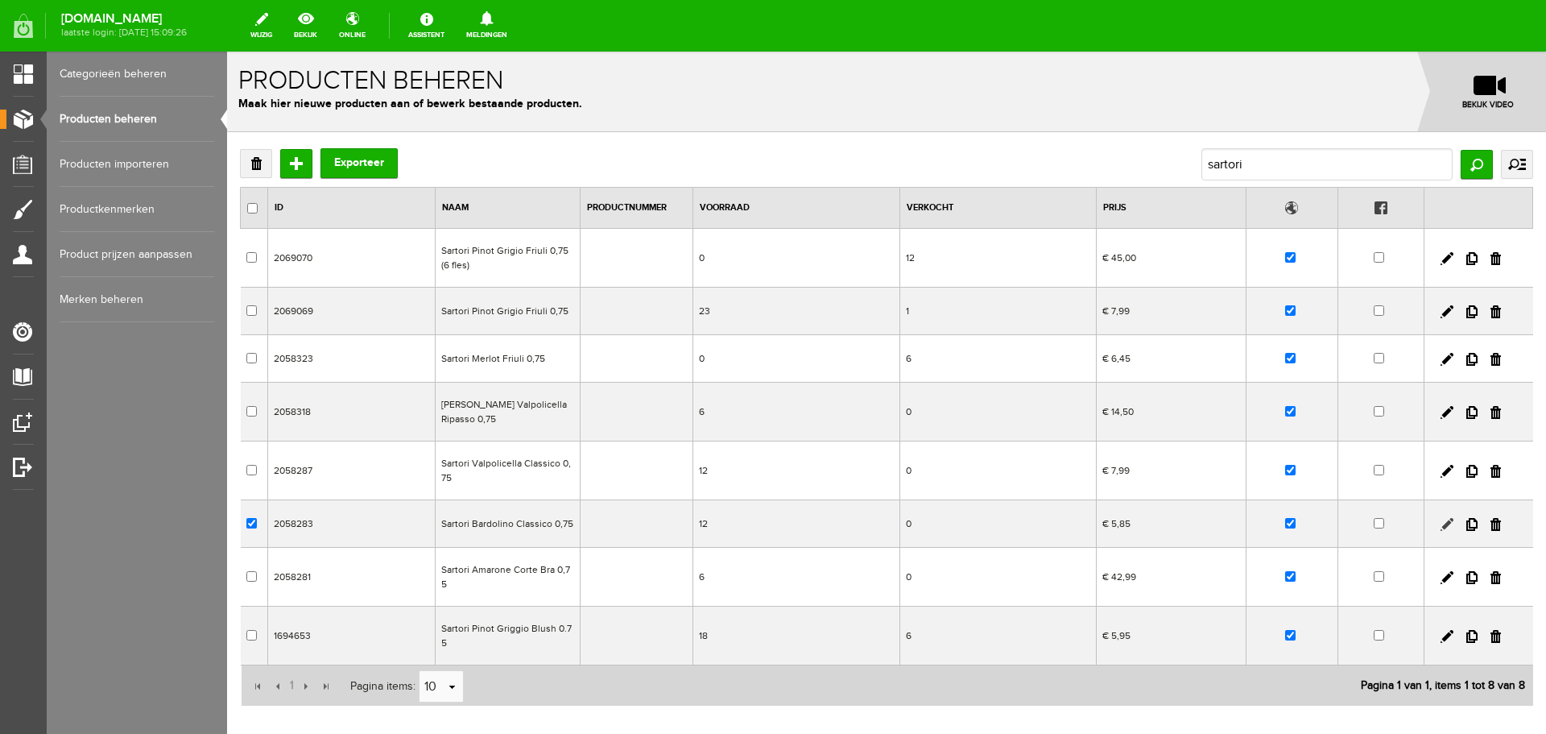
click at [1441, 518] on link at bounding box center [1447, 524] width 13 height 13
checkbox input "true"
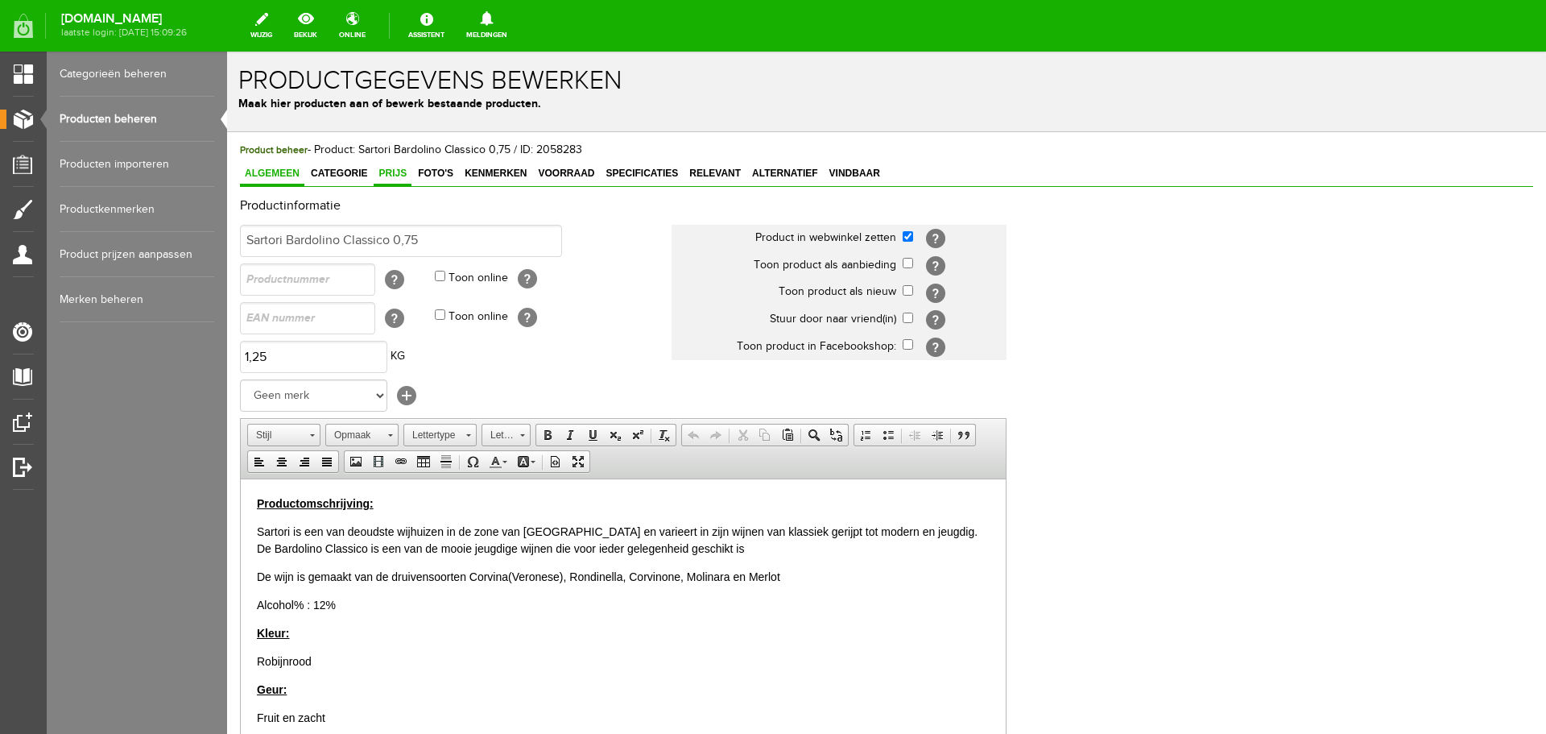
click at [394, 170] on span "Prijs" at bounding box center [393, 172] width 38 height 11
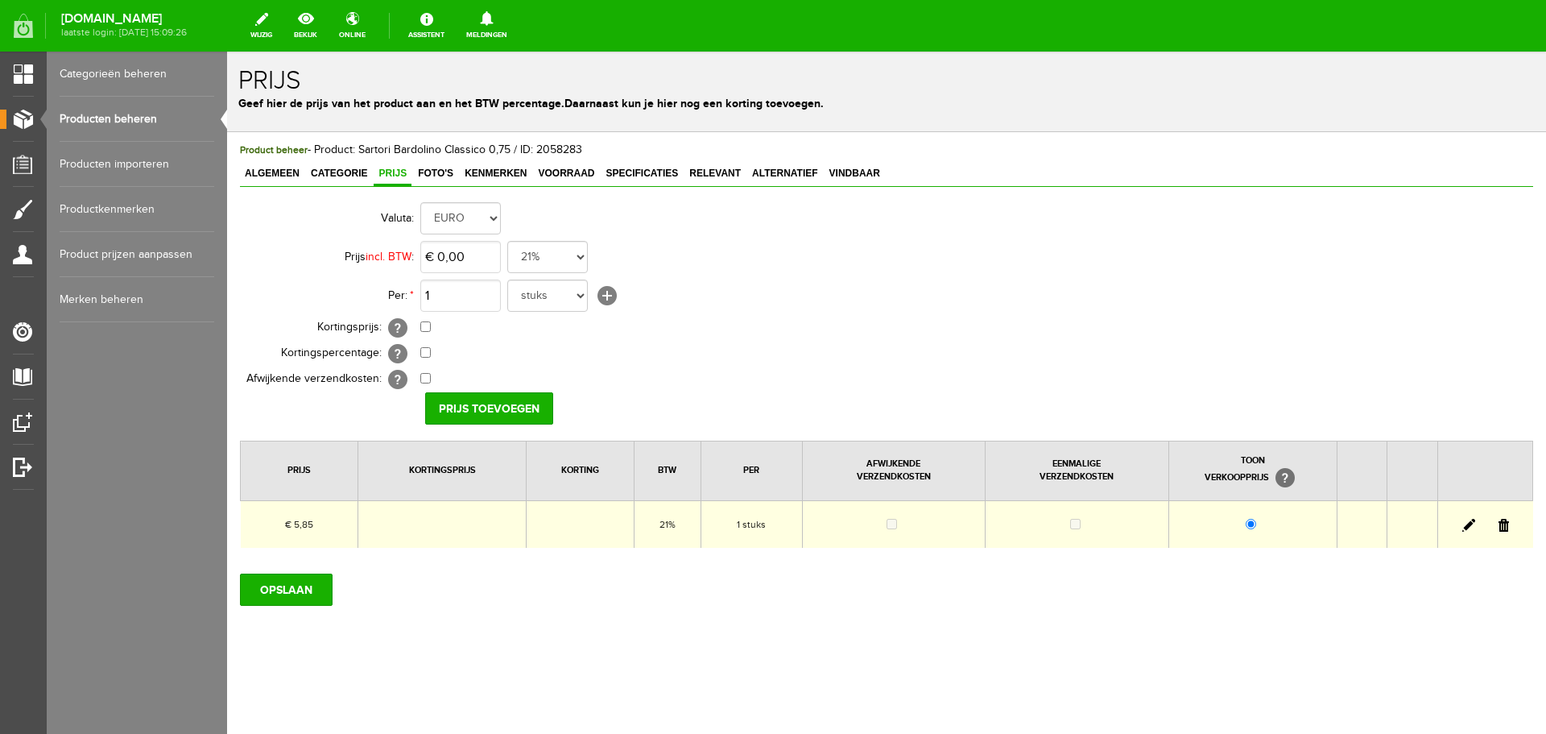
click at [1463, 530] on td at bounding box center [1484, 524] width 95 height 48
click at [1466, 521] on link at bounding box center [1468, 525] width 13 height 13
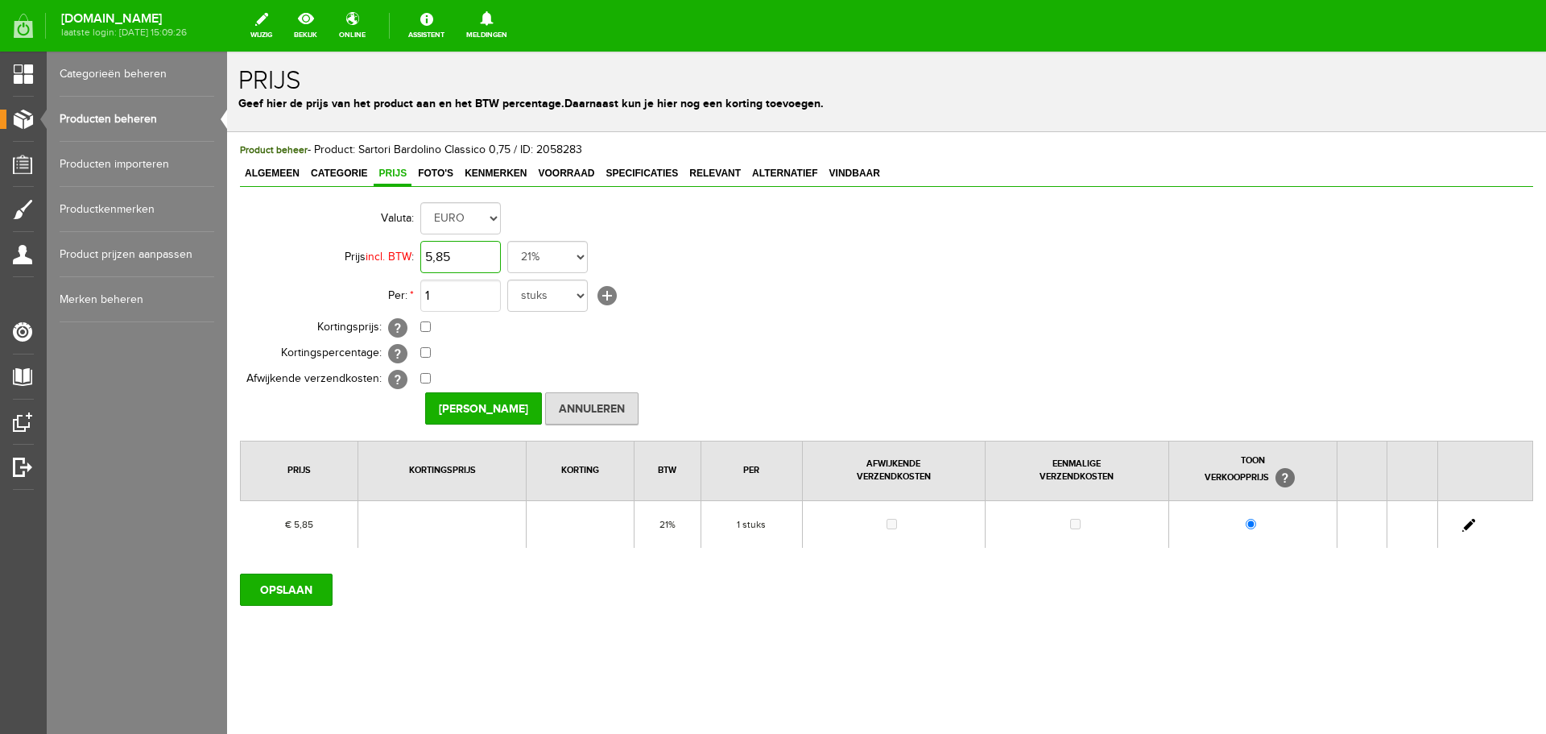
click at [479, 253] on input "5,85" at bounding box center [460, 257] width 81 height 32
type input "€ 6,85"
click at [487, 416] on input "[PERSON_NAME]" at bounding box center [483, 408] width 117 height 32
click at [320, 580] on input "OPSLAAN" at bounding box center [286, 589] width 93 height 32
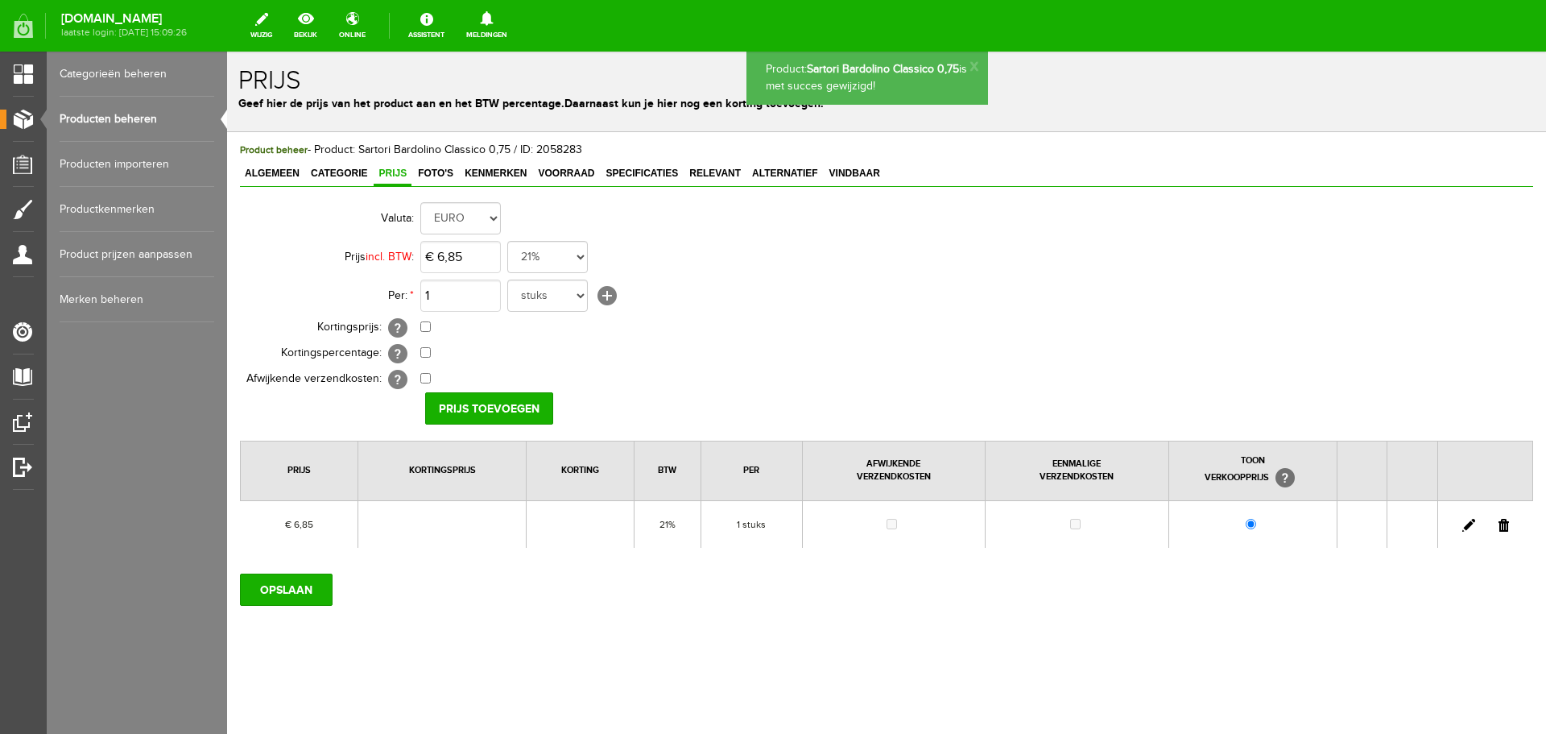
click at [122, 122] on link "Producten beheren" at bounding box center [137, 119] width 155 height 45
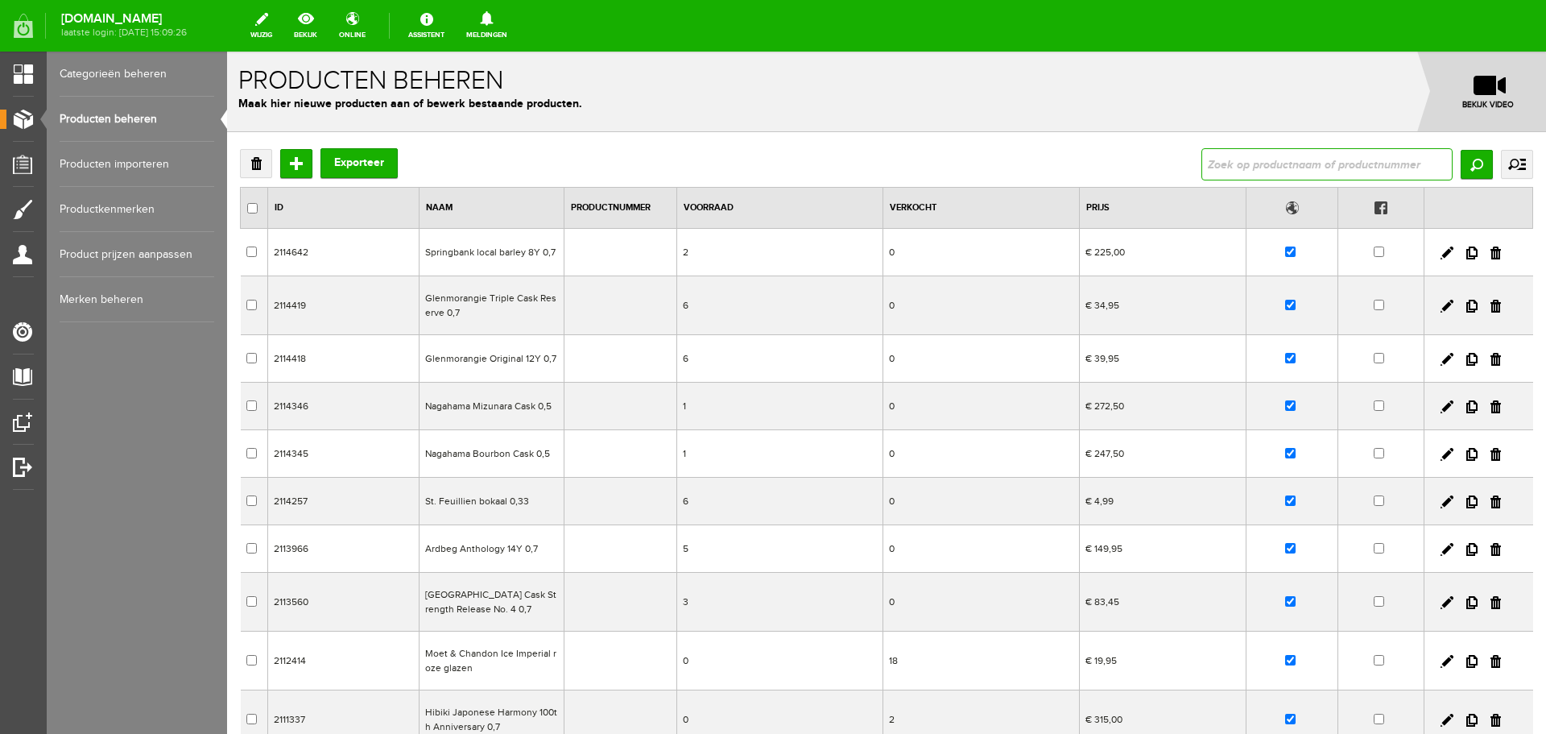
click at [1278, 159] on input "text" at bounding box center [1326, 164] width 251 height 32
type input "sartori"
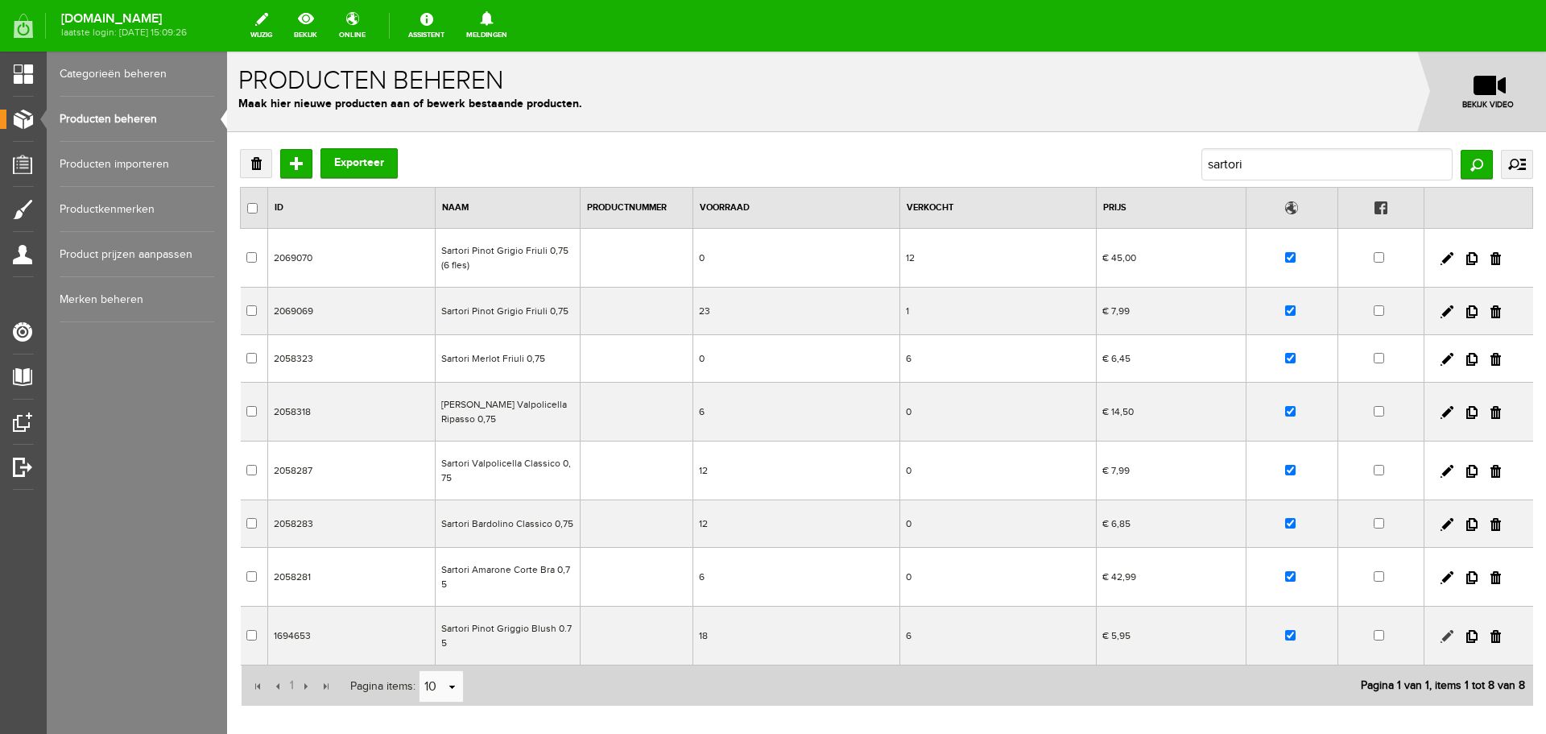
click at [1441, 631] on link at bounding box center [1447, 636] width 13 height 13
checkbox input "true"
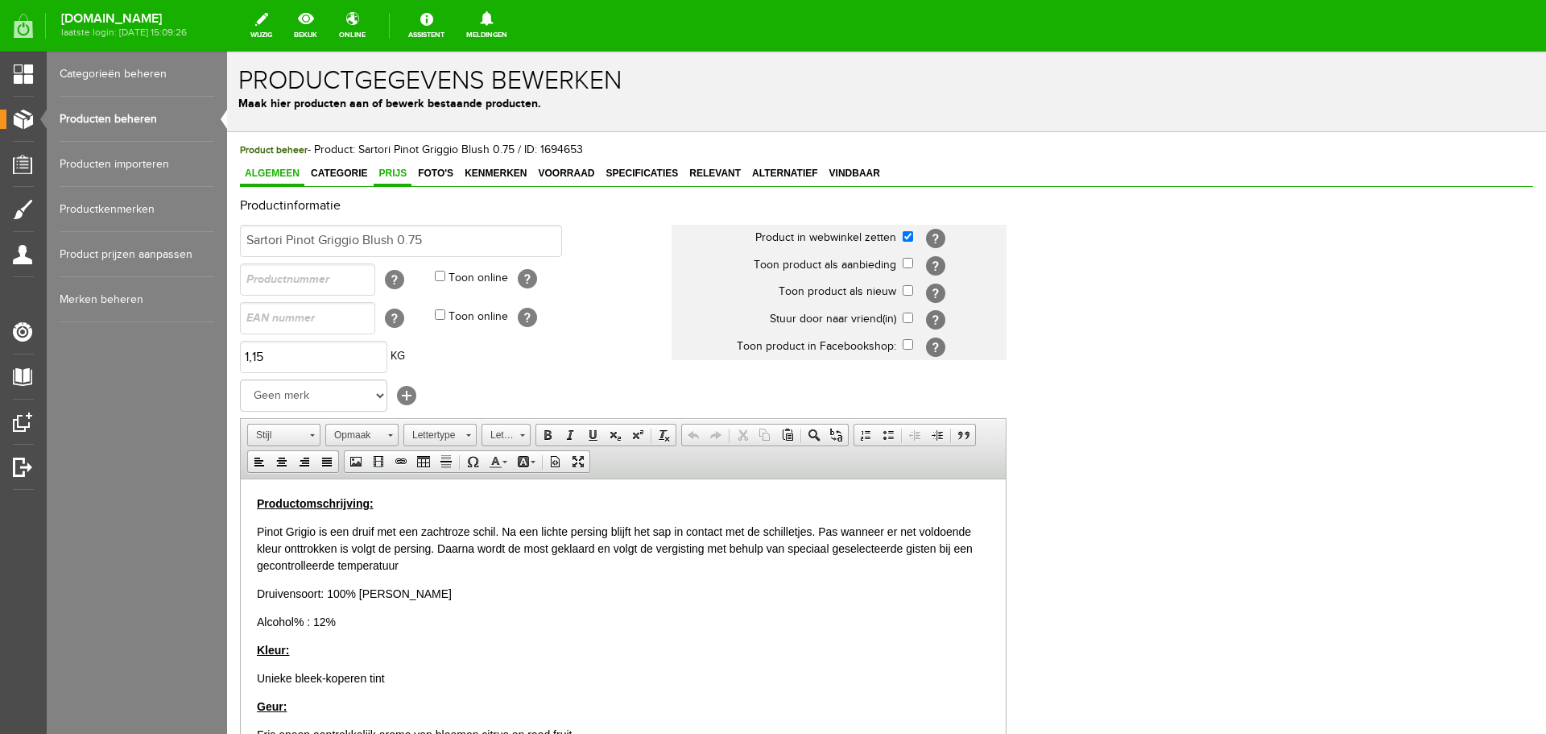
click at [398, 183] on link "Prijs" at bounding box center [393, 174] width 38 height 23
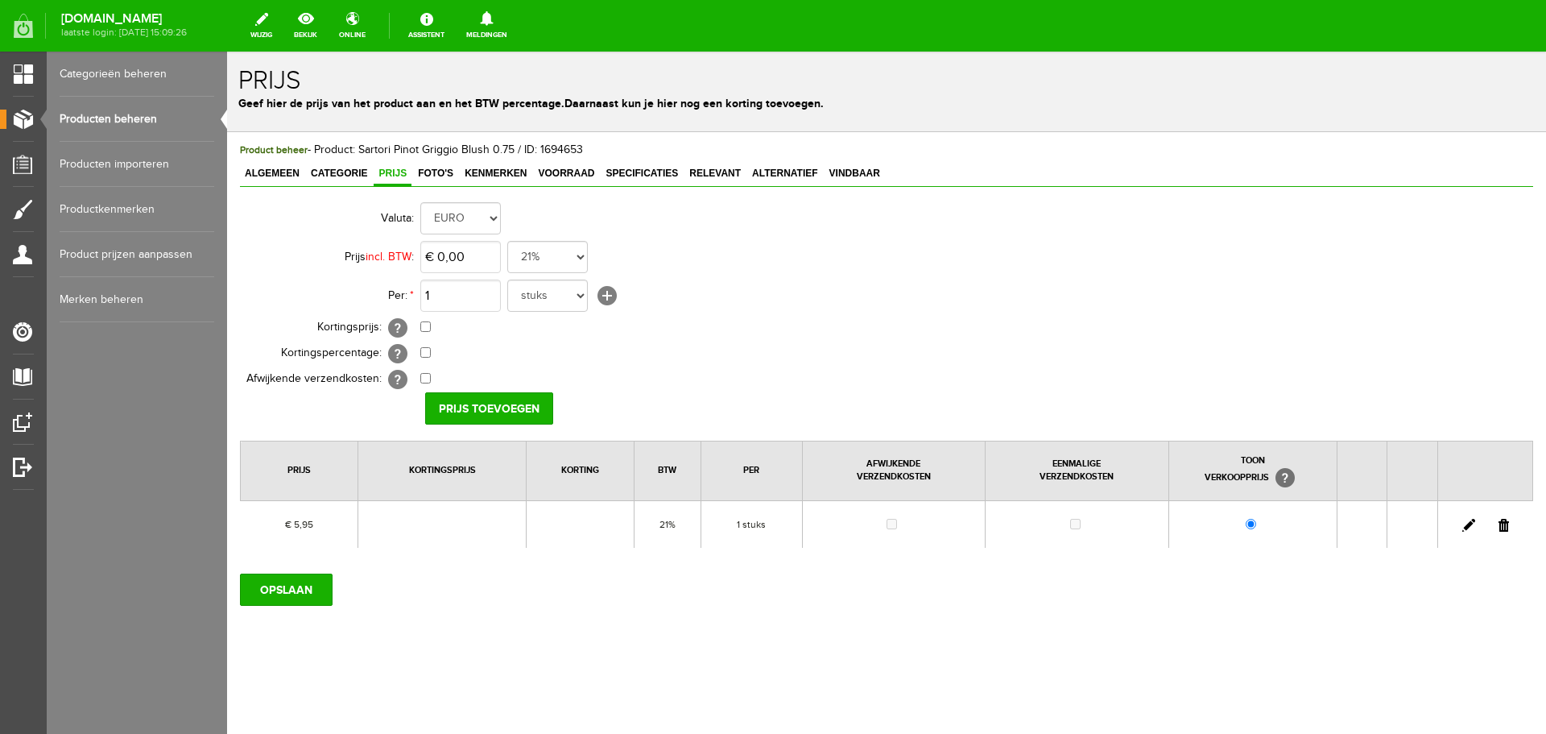
click at [1467, 523] on link at bounding box center [1468, 525] width 13 height 13
click at [461, 266] on input "5,95" at bounding box center [460, 257] width 81 height 32
type input "€ 6,99"
click at [479, 396] on input "[PERSON_NAME]" at bounding box center [483, 408] width 117 height 32
click at [582, 176] on span "Voorraad" at bounding box center [566, 172] width 66 height 11
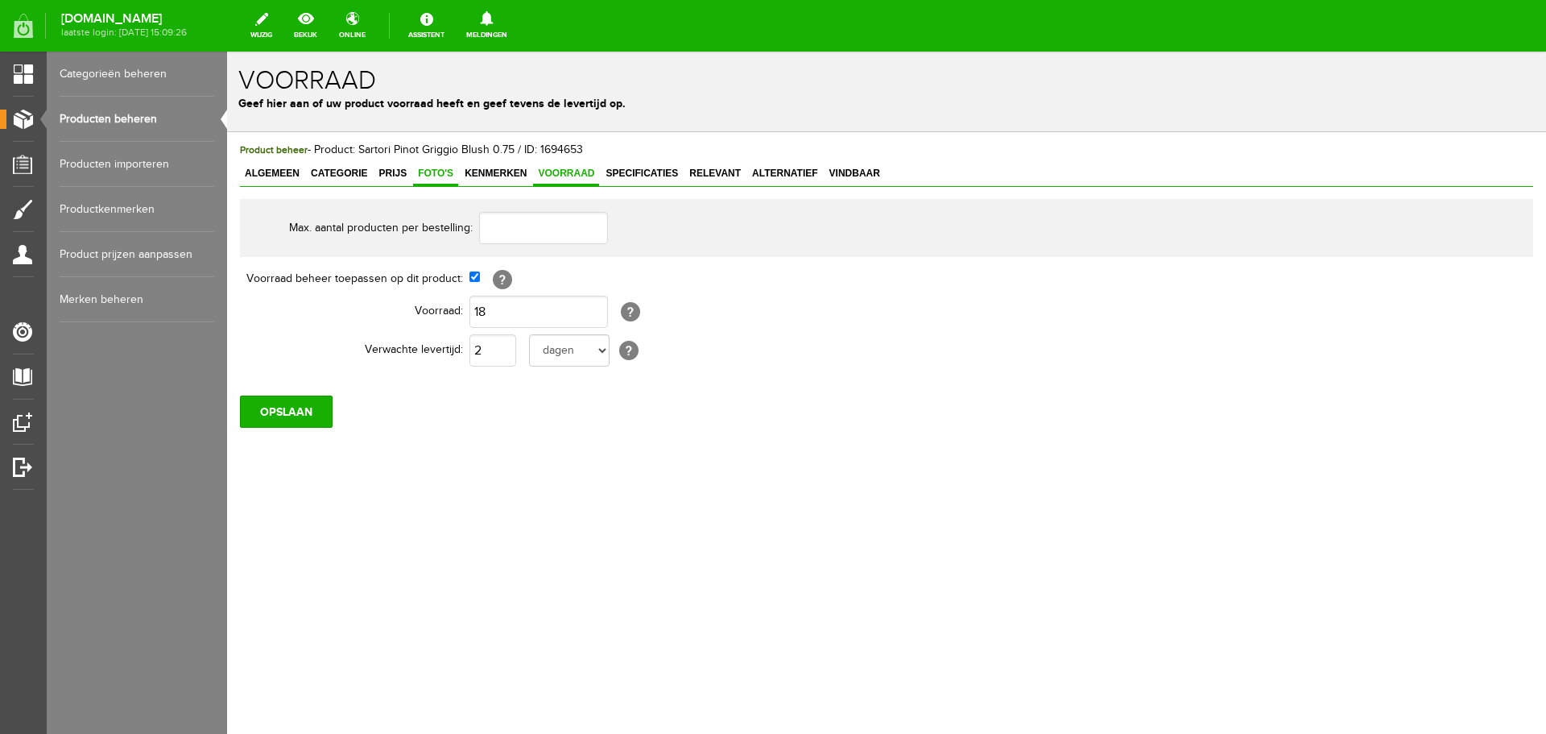
click at [428, 163] on link "Foto's" at bounding box center [435, 174] width 45 height 23
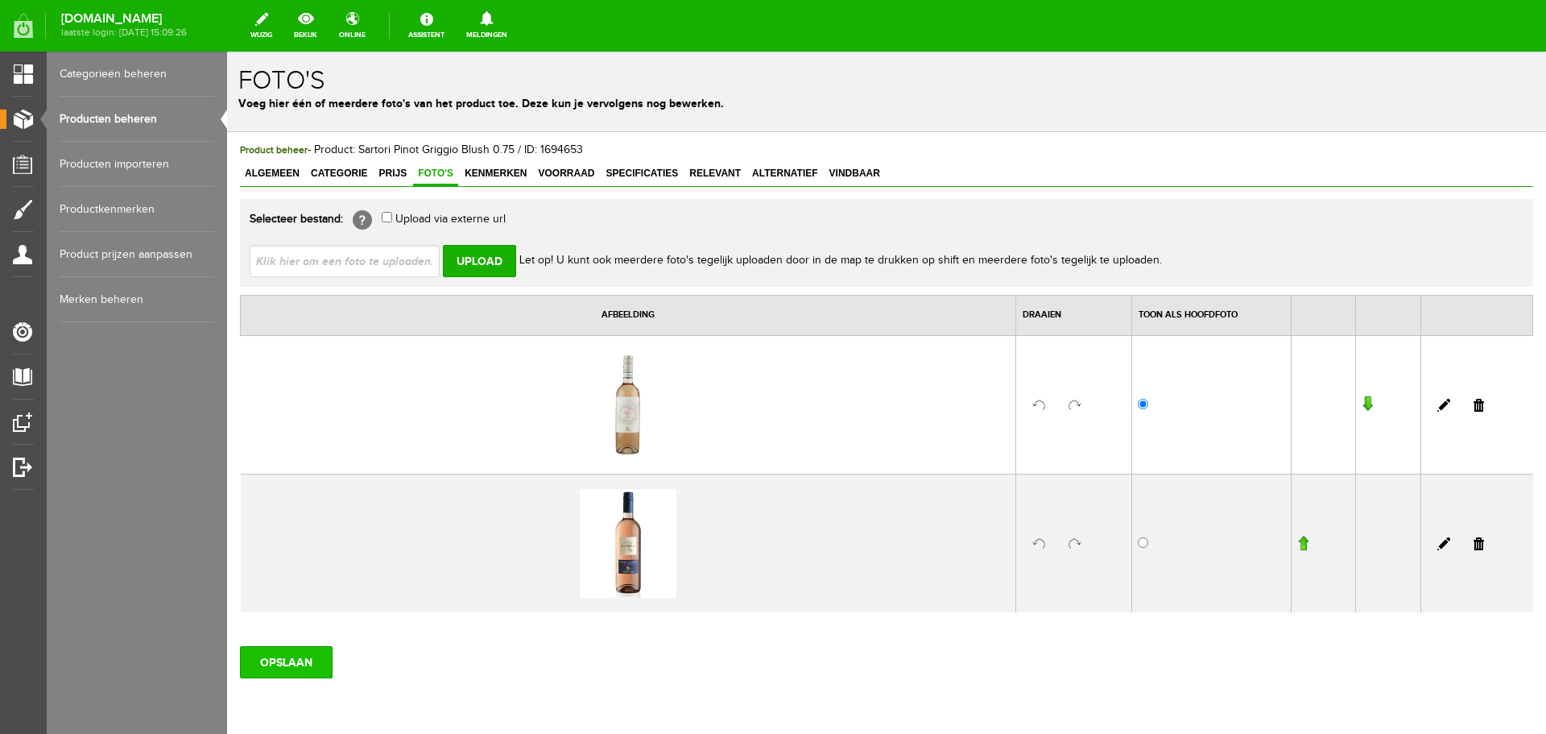
click at [296, 664] on input "OPSLAAN" at bounding box center [286, 662] width 93 height 32
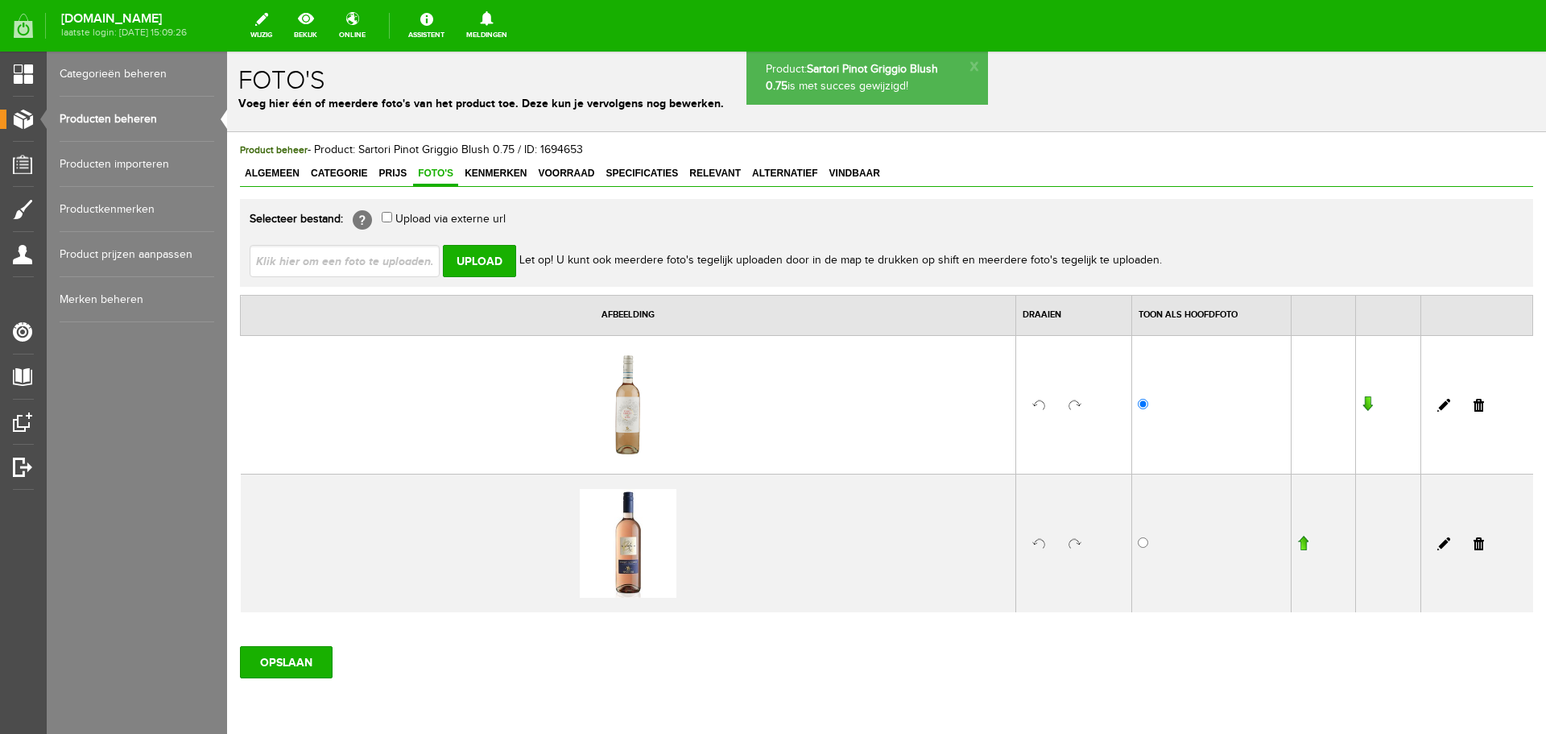
click at [110, 117] on link "Producten beheren" at bounding box center [137, 119] width 155 height 45
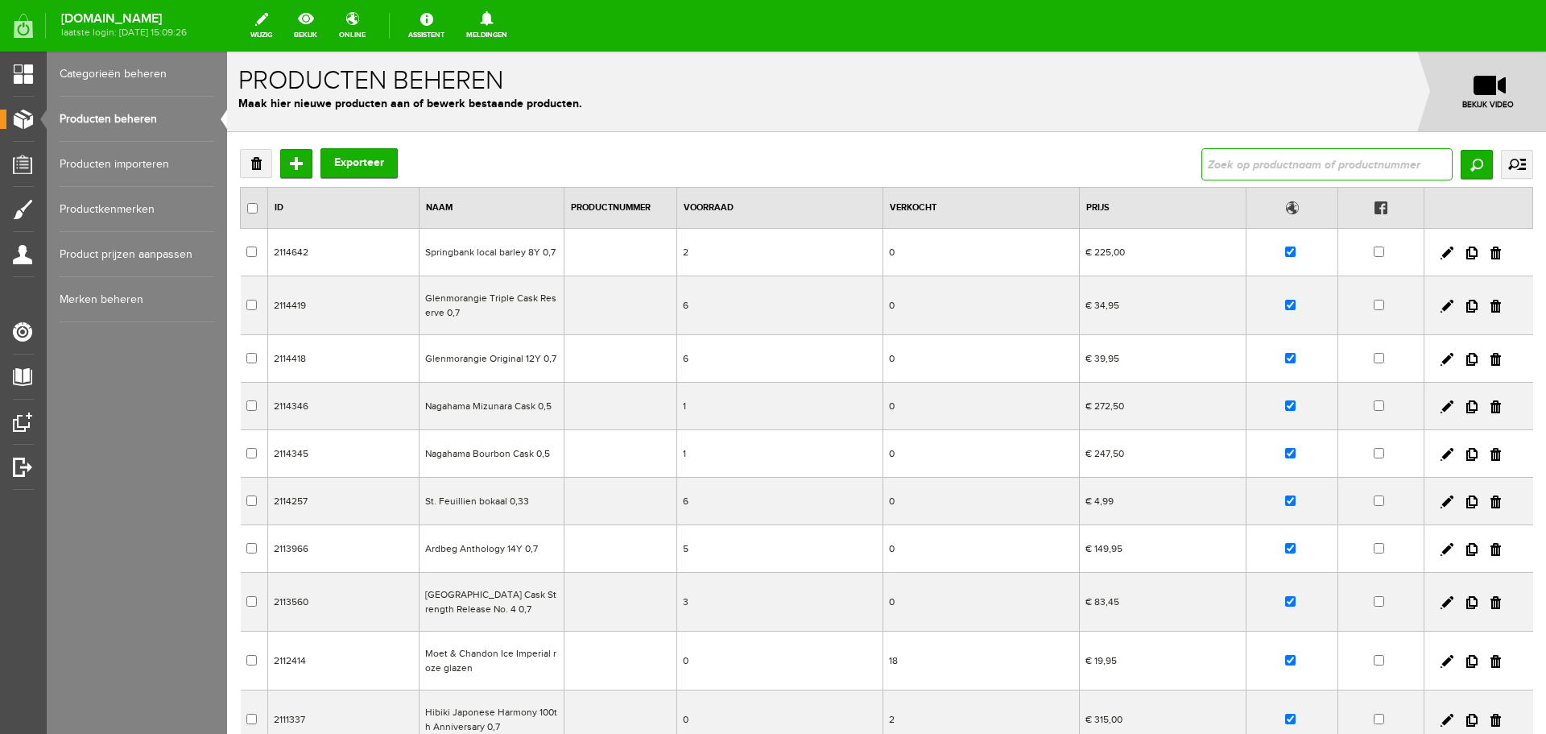
click at [1335, 155] on input "text" at bounding box center [1326, 164] width 251 height 32
type input "sartori"
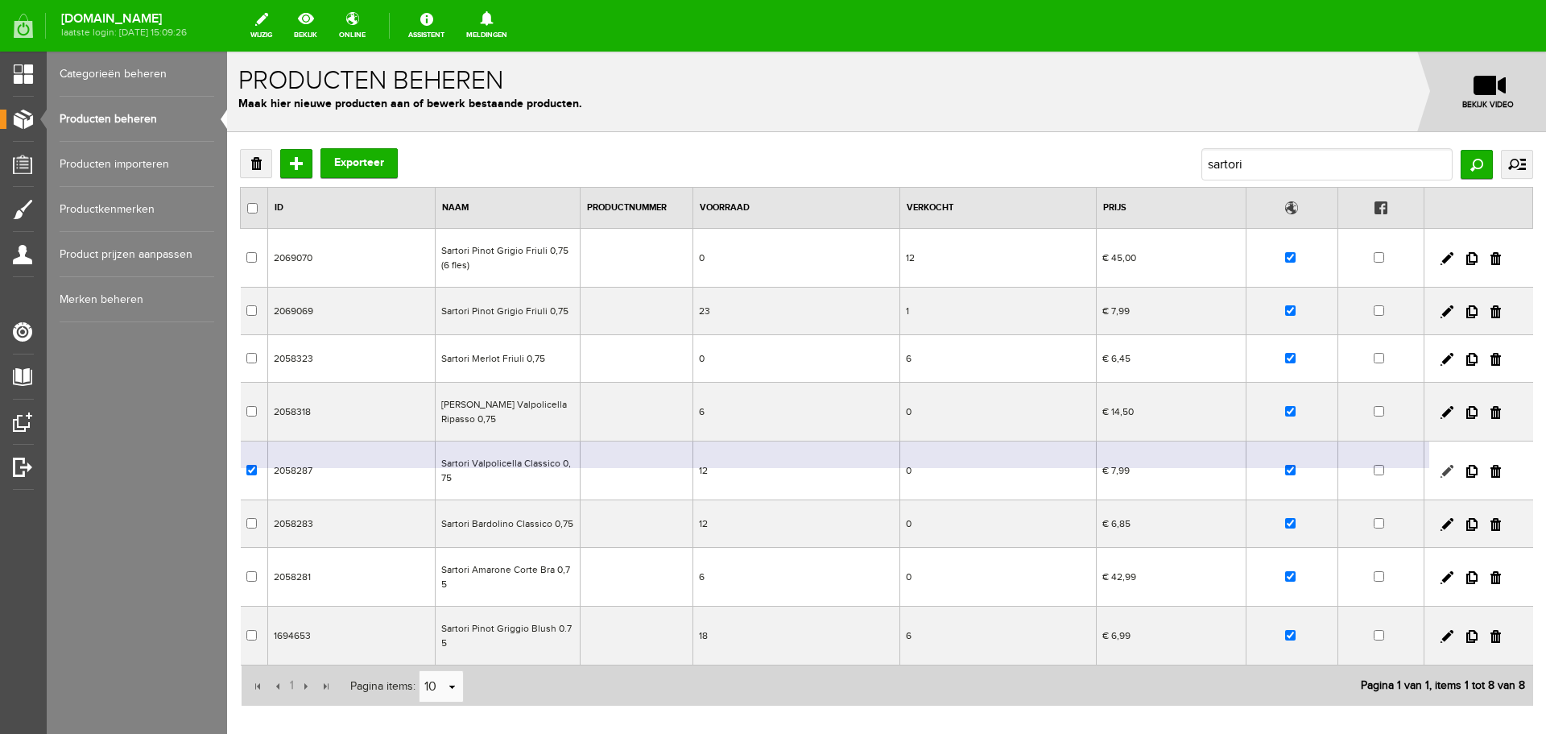
click at [1441, 472] on link at bounding box center [1447, 471] width 13 height 13
checkbox input "true"
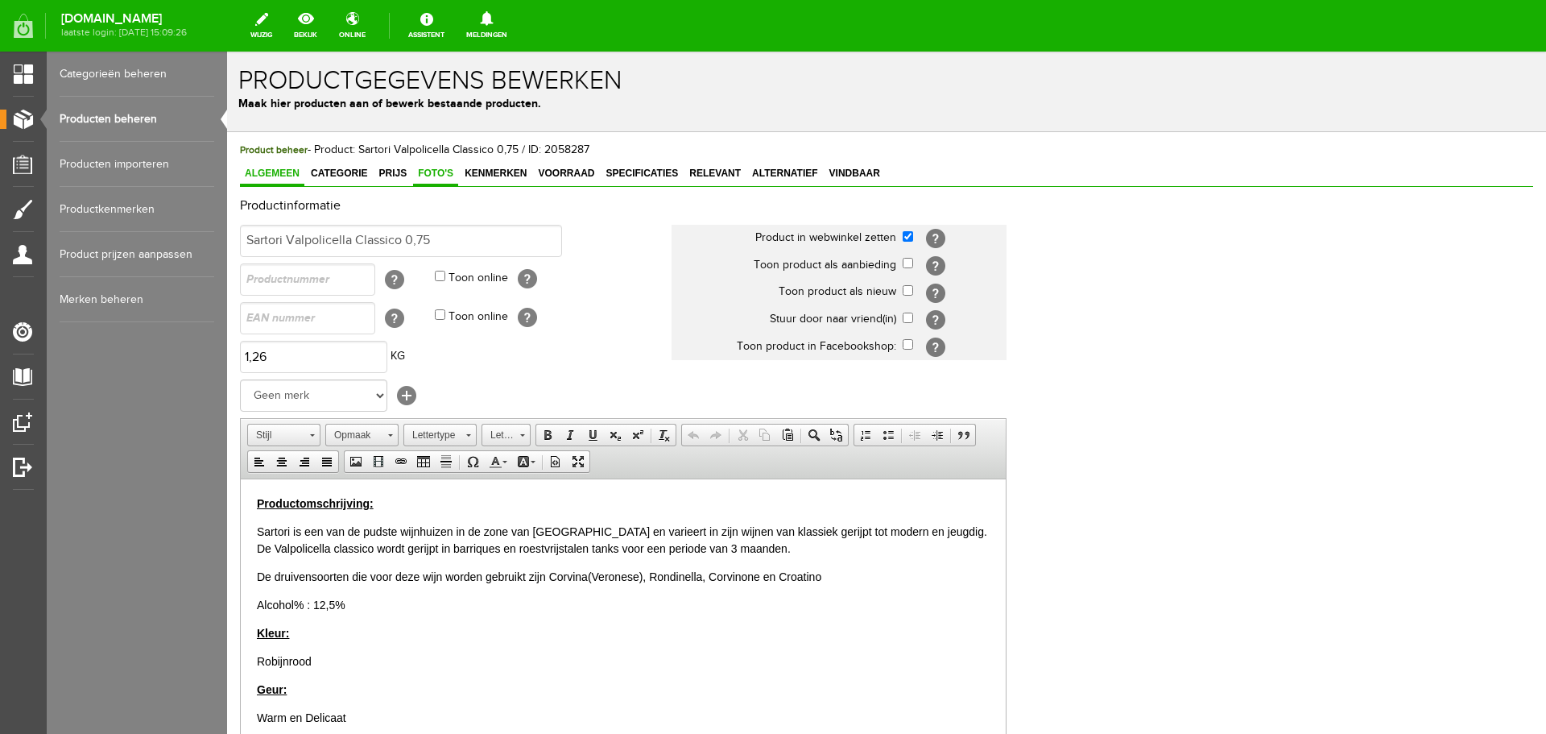
click at [423, 174] on span "Foto's" at bounding box center [435, 172] width 45 height 11
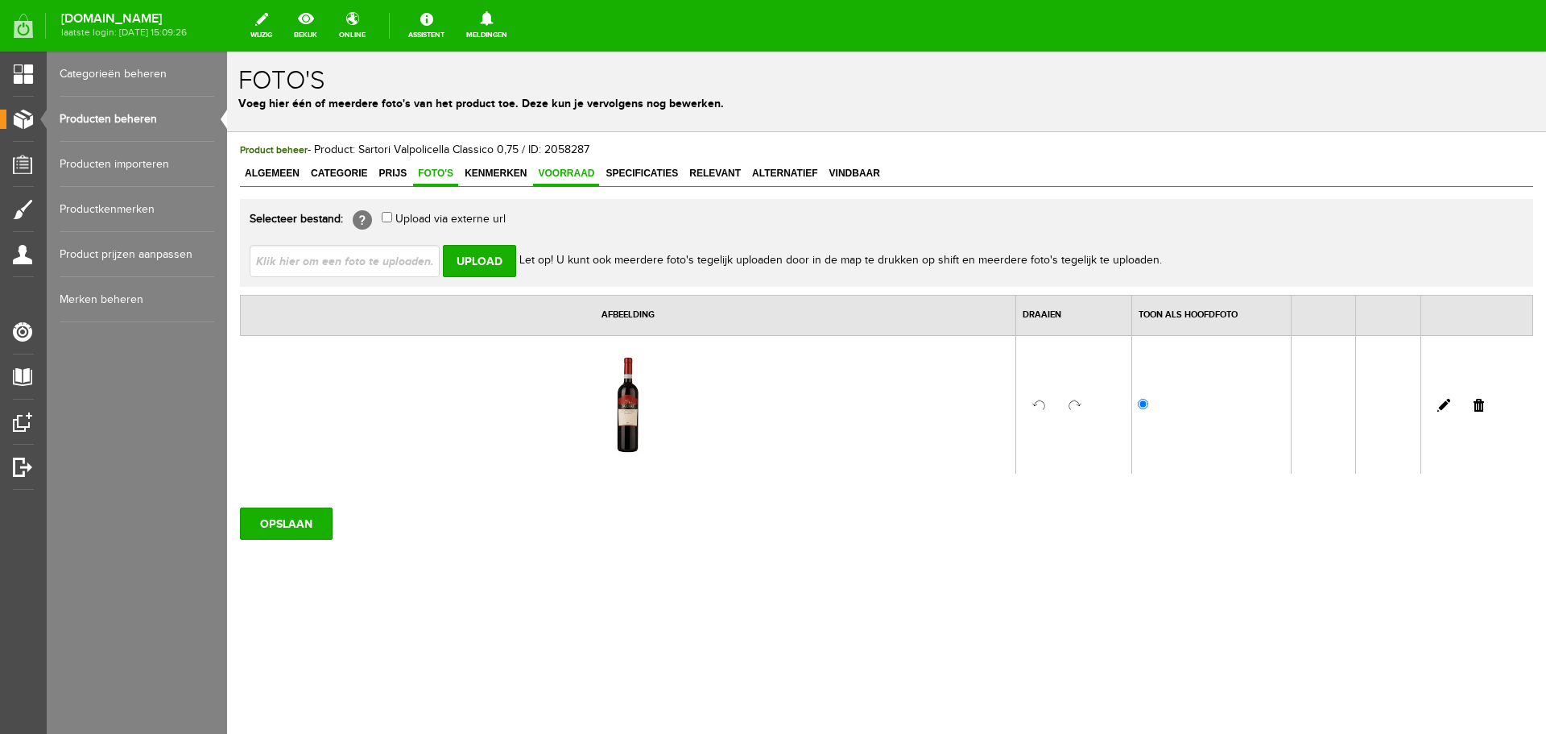
click at [569, 174] on span "Voorraad" at bounding box center [566, 172] width 66 height 11
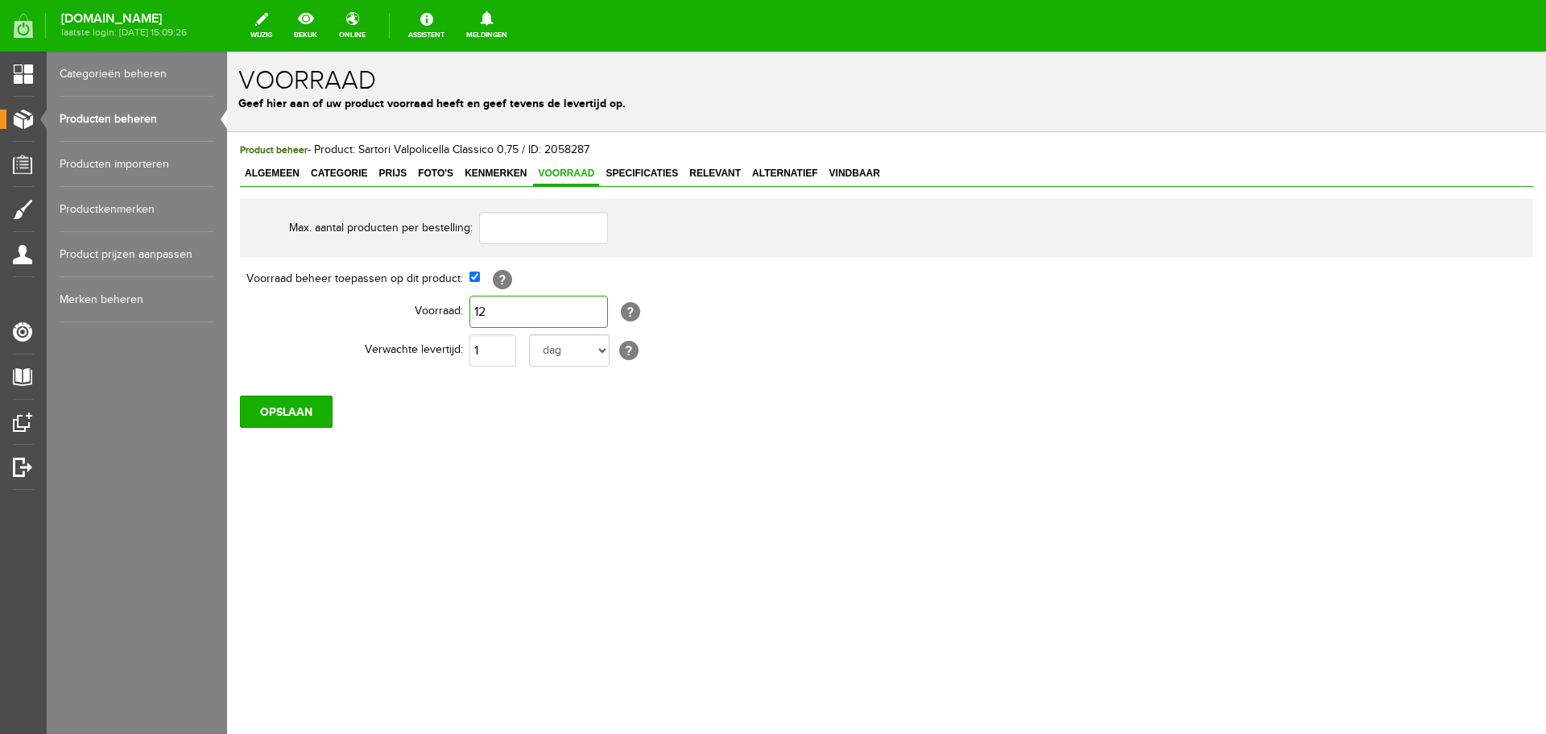
click at [506, 312] on input "12" at bounding box center [538, 312] width 139 height 32
type input "0"
click at [271, 417] on input "OPSLAAN" at bounding box center [286, 411] width 93 height 32
